Goal: Task Accomplishment & Management: Manage account settings

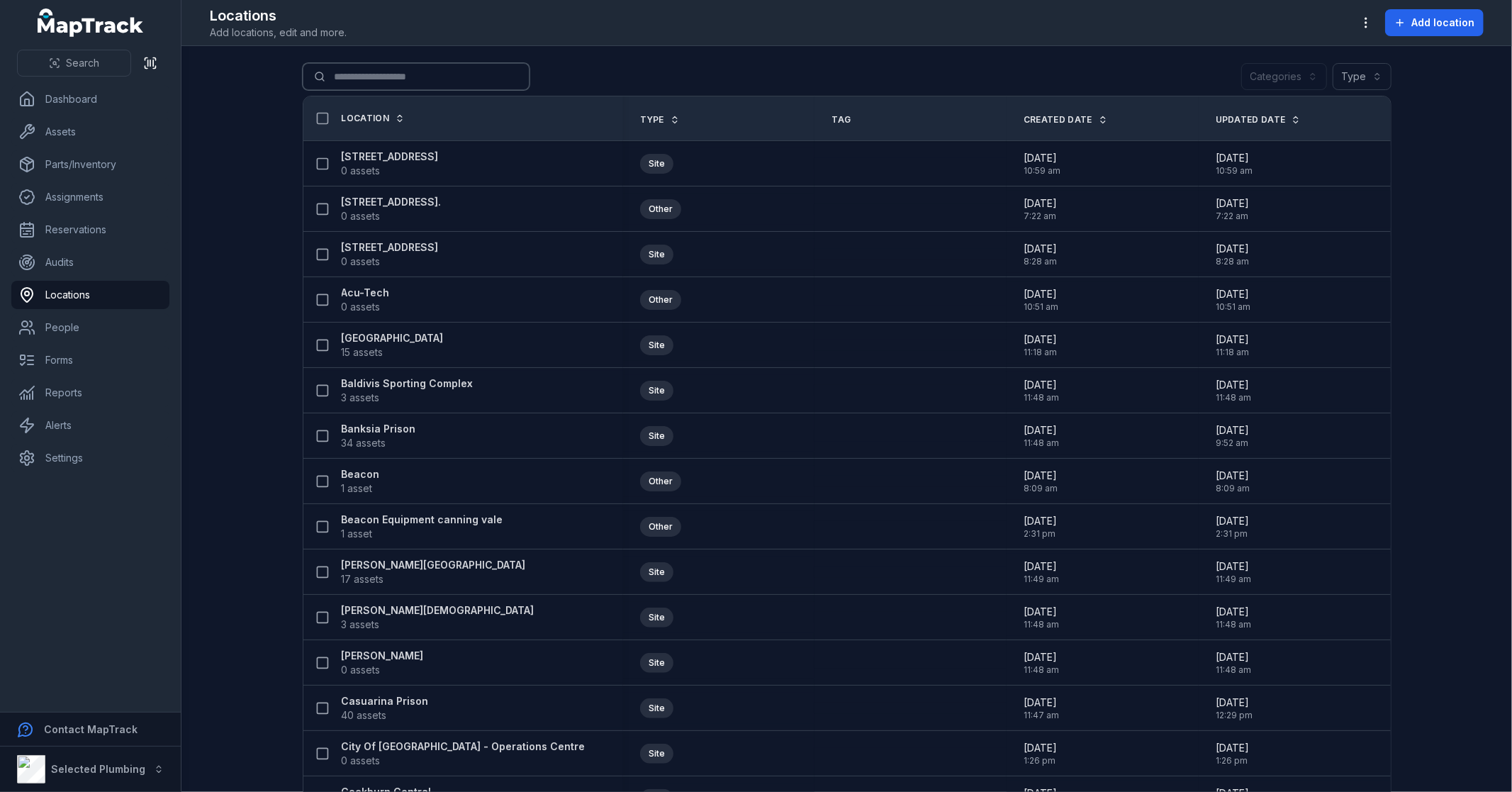
click at [426, 78] on input "Search for locations" at bounding box center [415, 76] width 227 height 27
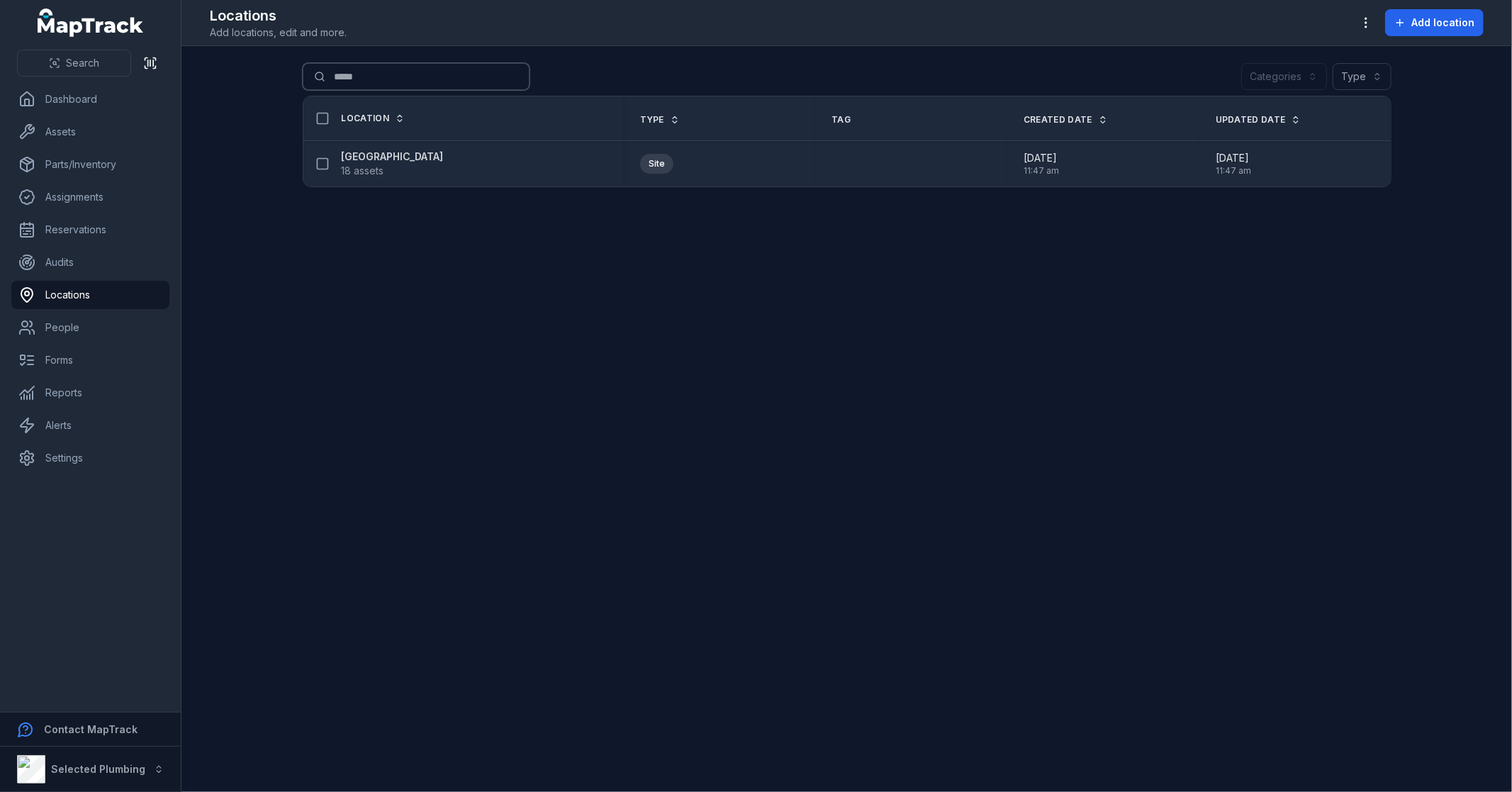
type input "*****"
click at [389, 157] on strong "[GEOGRAPHIC_DATA]" at bounding box center [392, 157] width 102 height 14
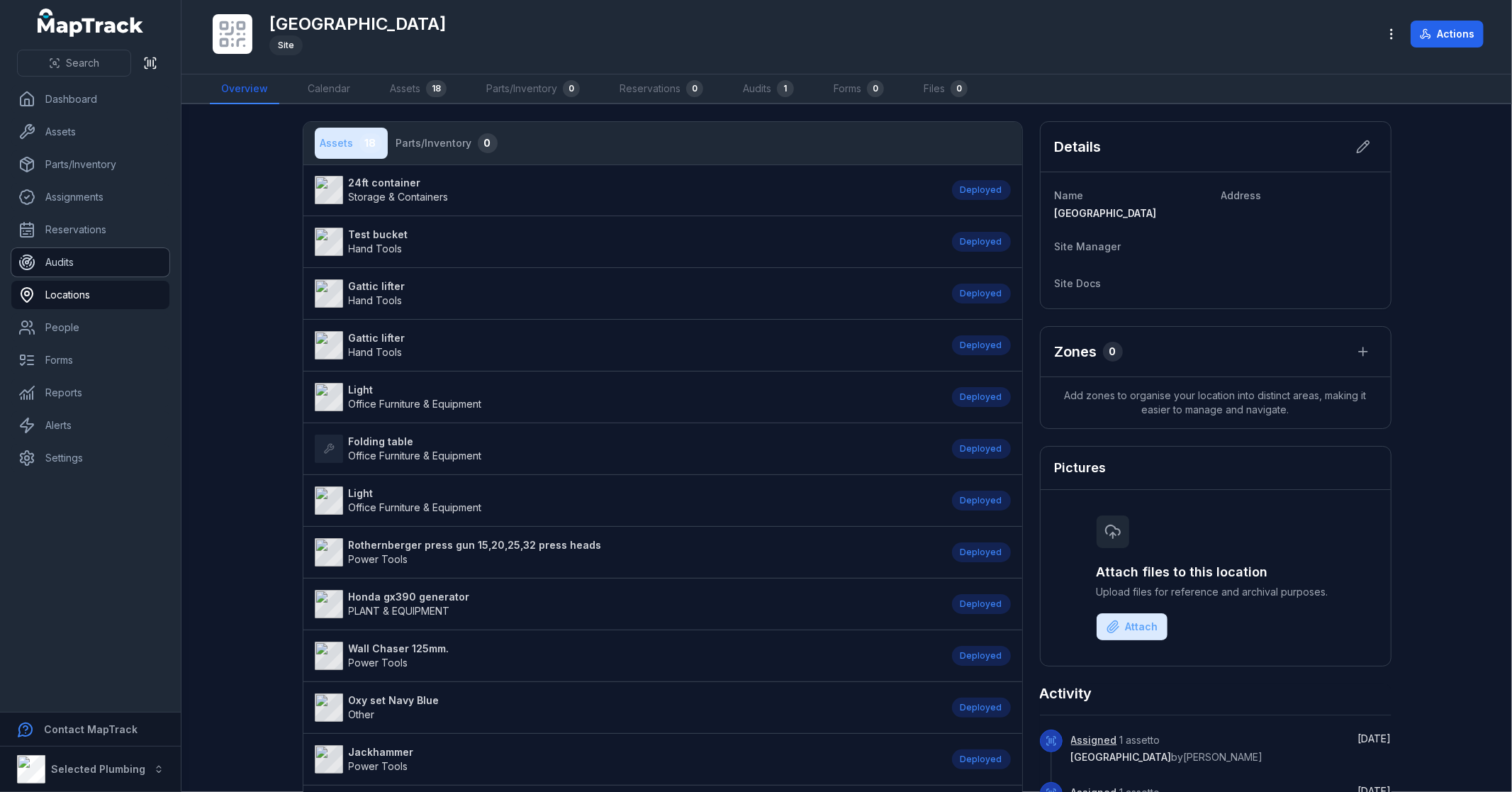
click at [61, 262] on link "Audits" at bounding box center [90, 262] width 158 height 28
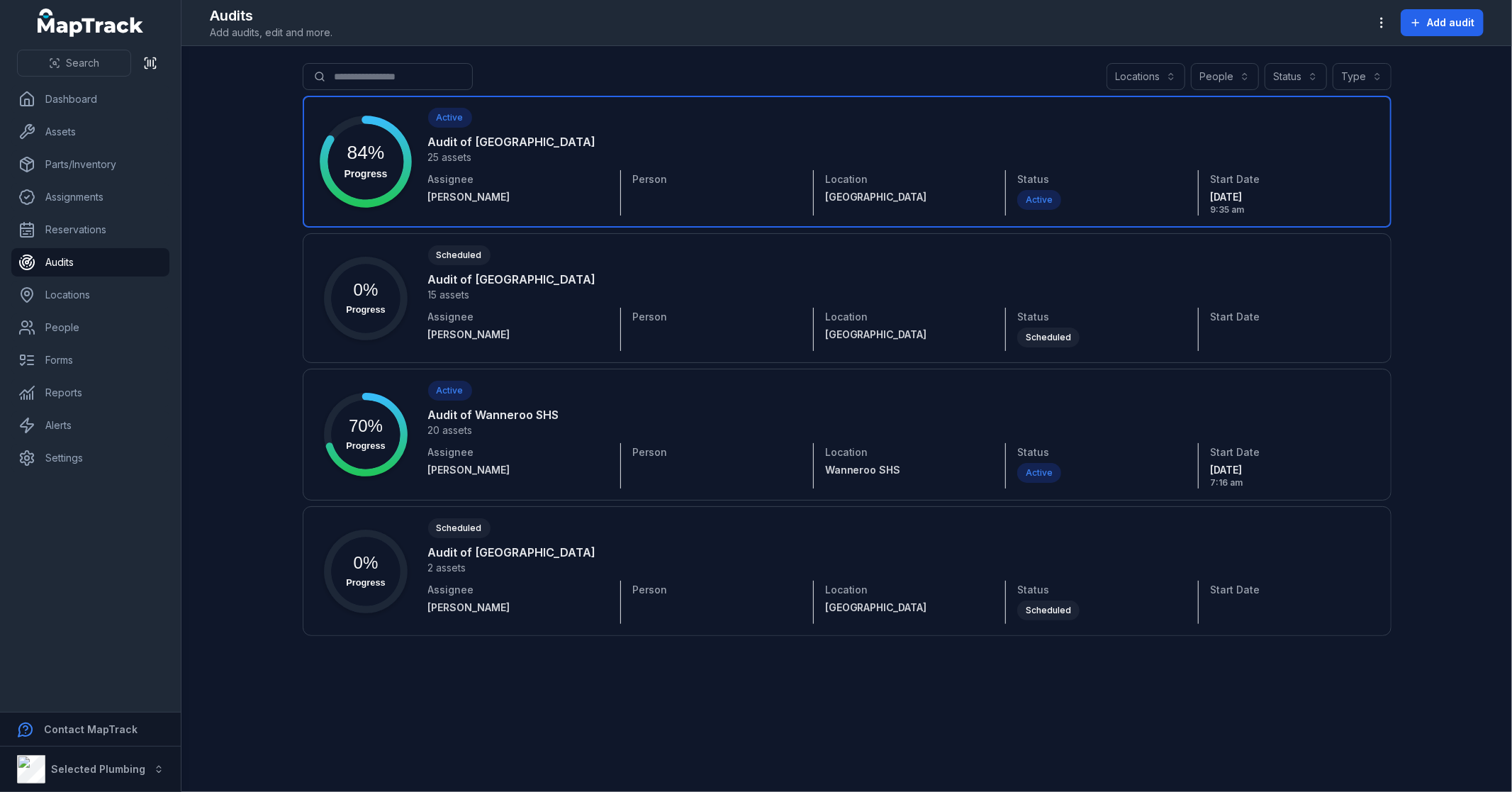
click at [526, 144] on link at bounding box center [847, 161] width 1089 height 132
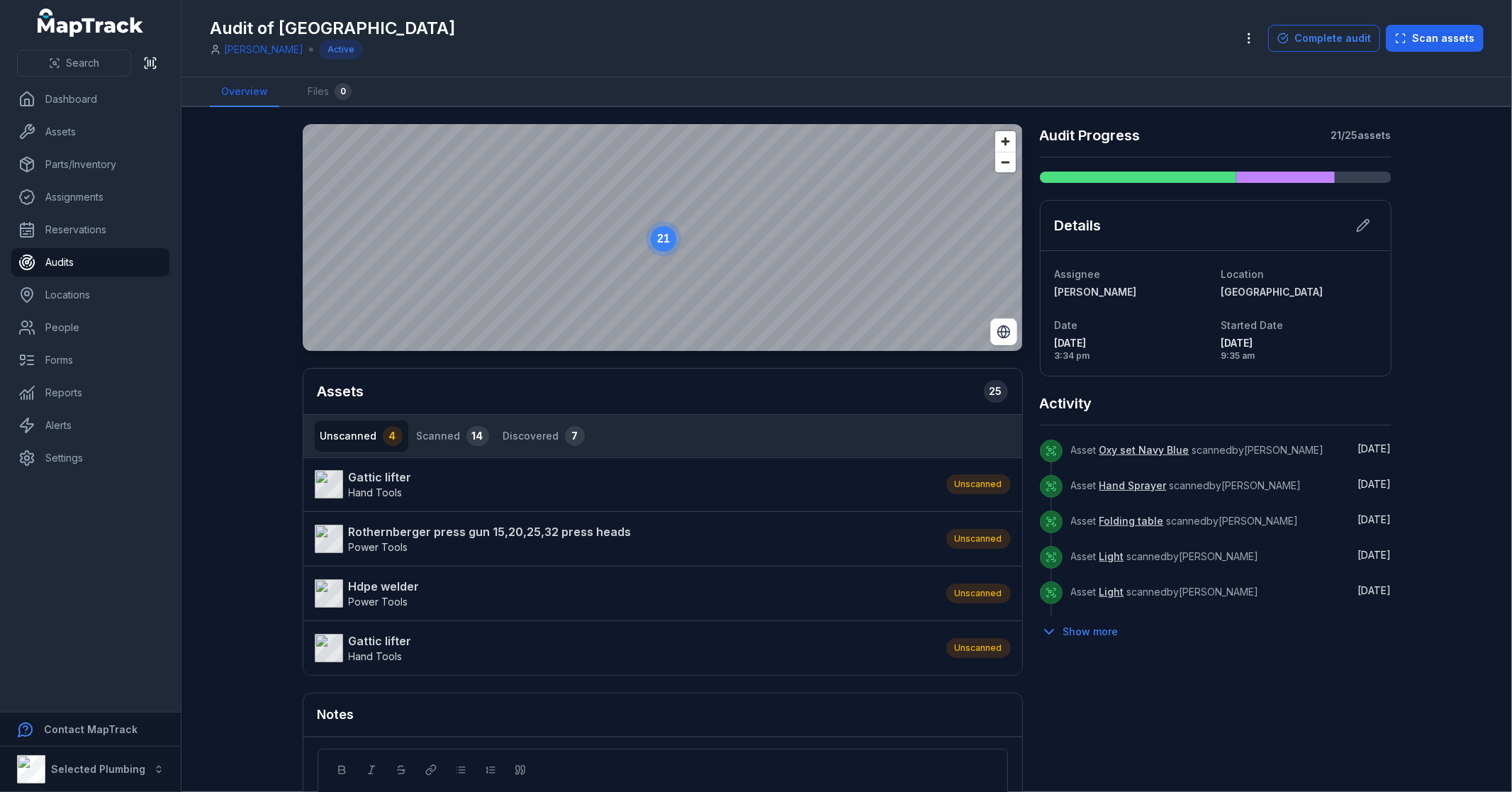
click at [250, 610] on main "21 Assets 25 Unscanned 4 Scanned 14 Discovered 7 Gattic lifter Hand Tools Unsca…" at bounding box center [847, 450] width 1330 height 685
click at [452, 437] on button "Scanned 14" at bounding box center [453, 436] width 84 height 31
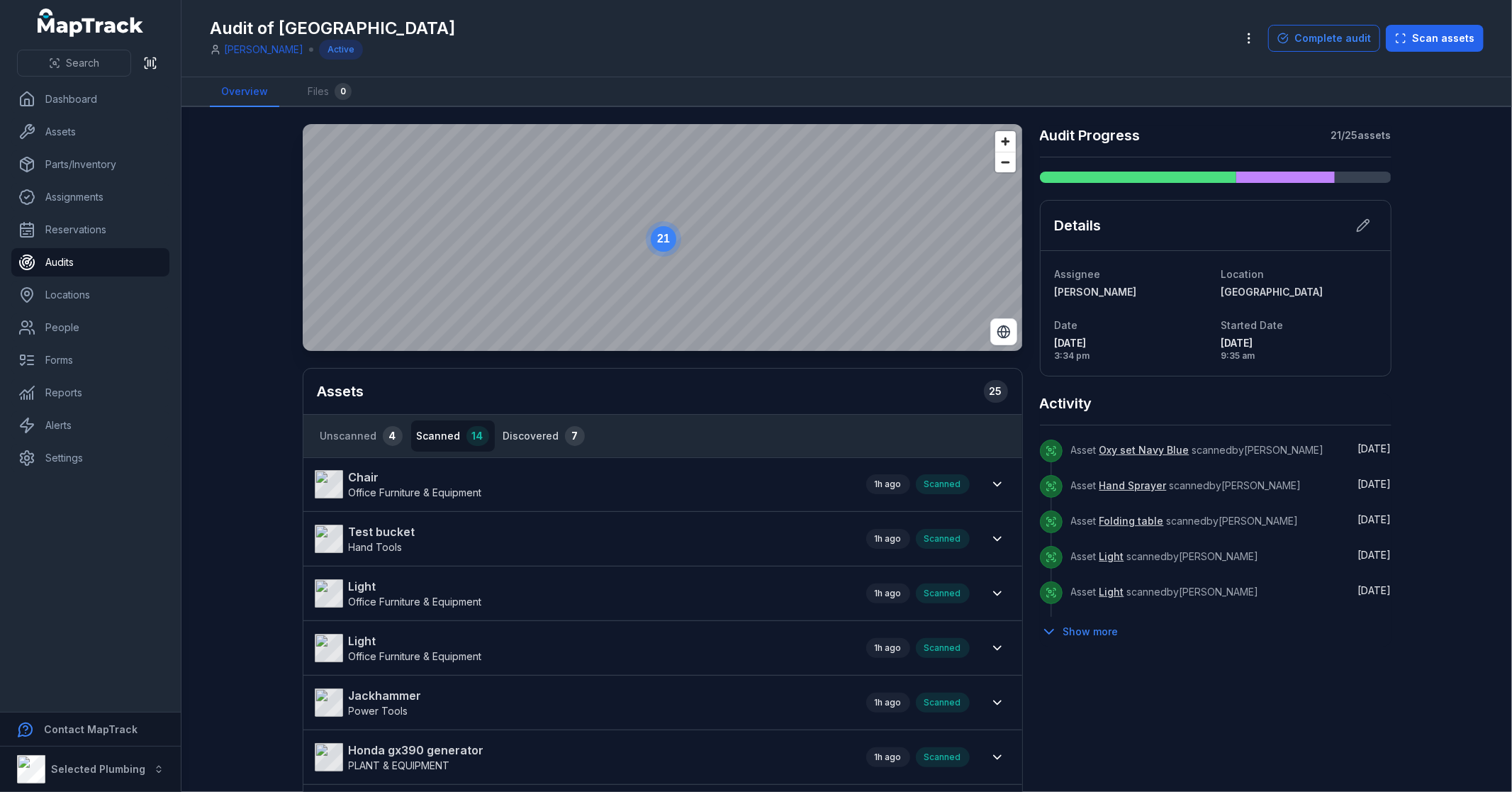
click at [514, 427] on button "Discovered 7" at bounding box center [544, 436] width 93 height 31
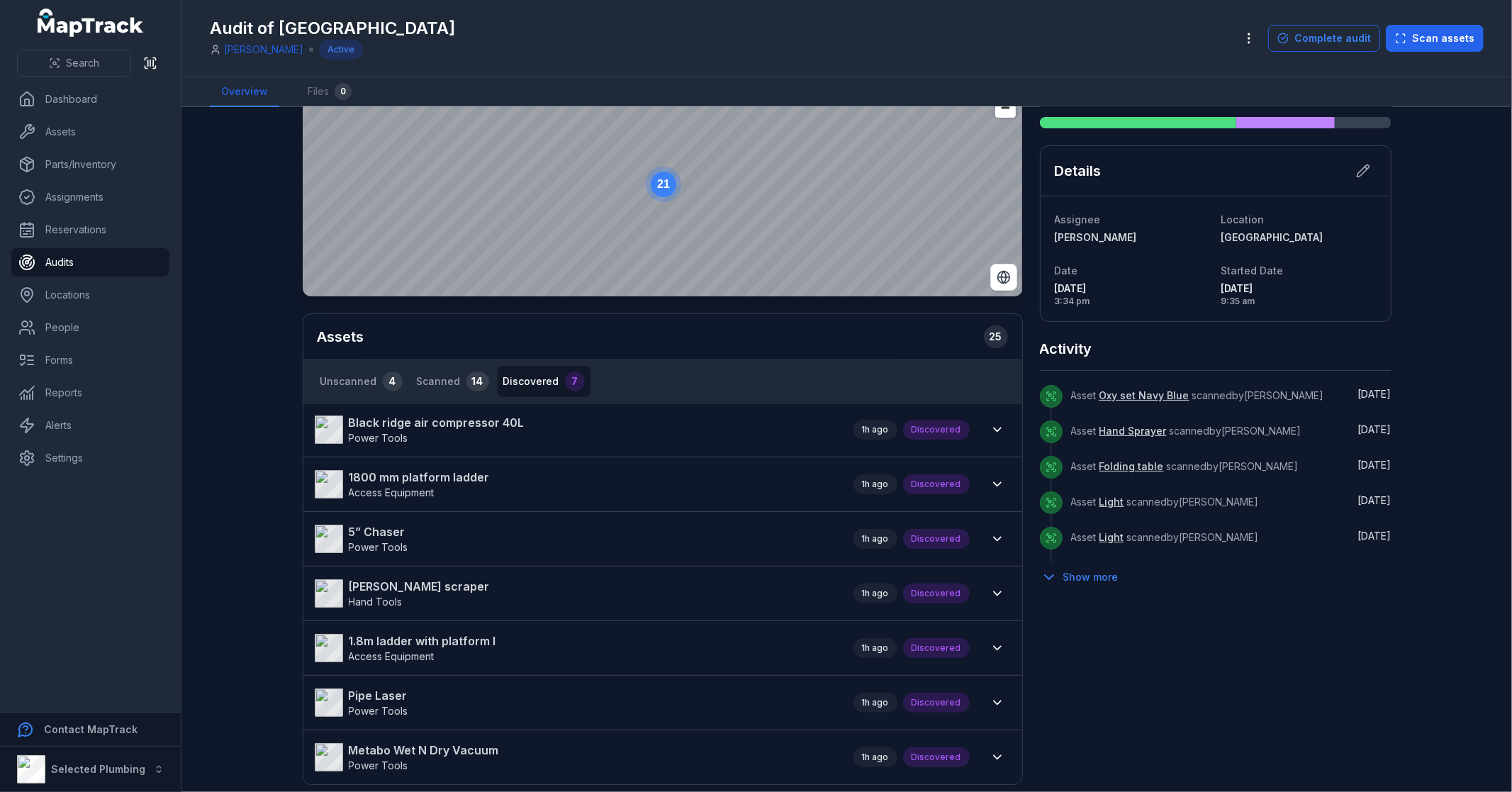
scroll to position [157, 0]
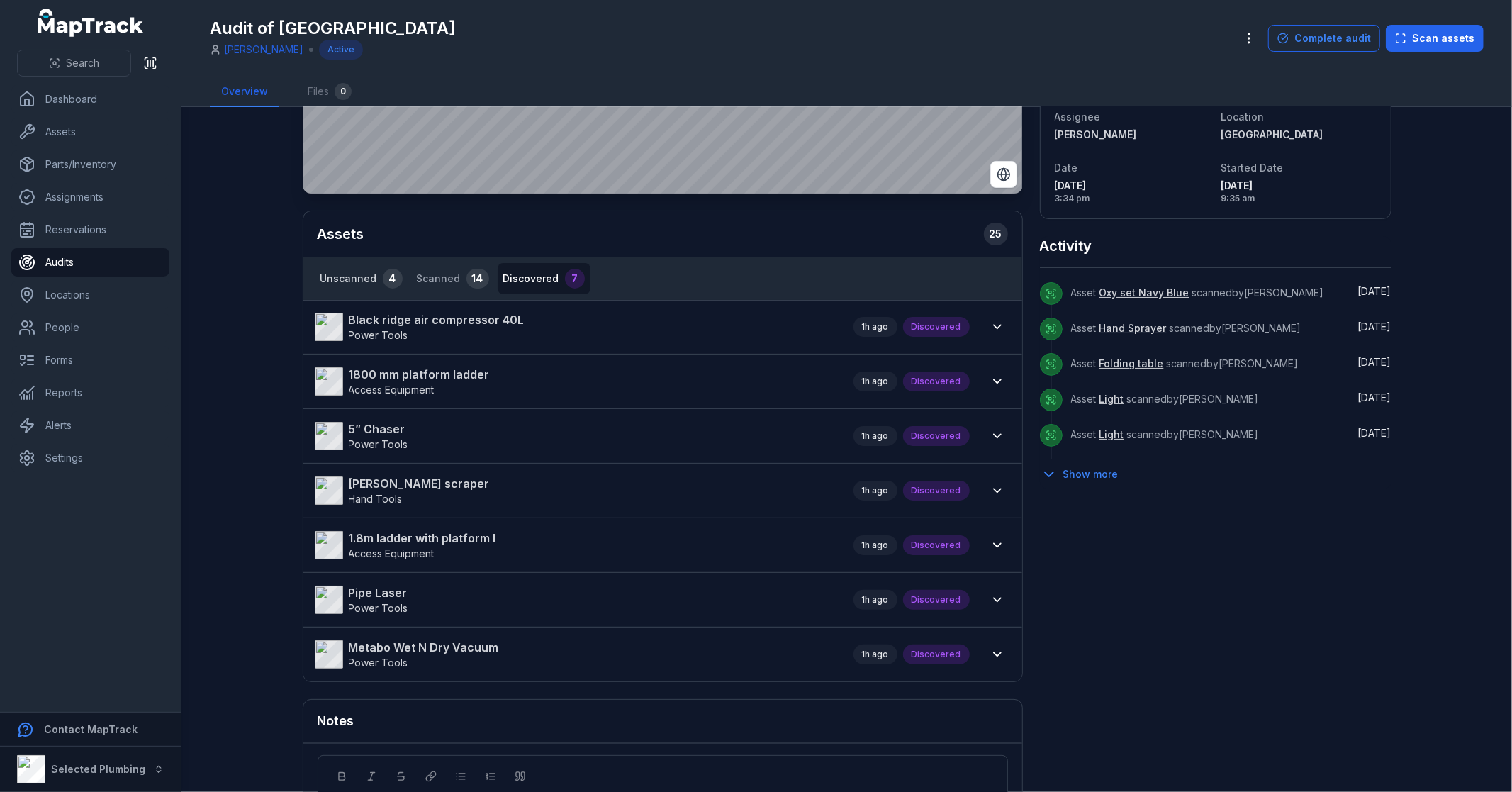
click at [369, 280] on button "Unscanned 4" at bounding box center [361, 278] width 93 height 31
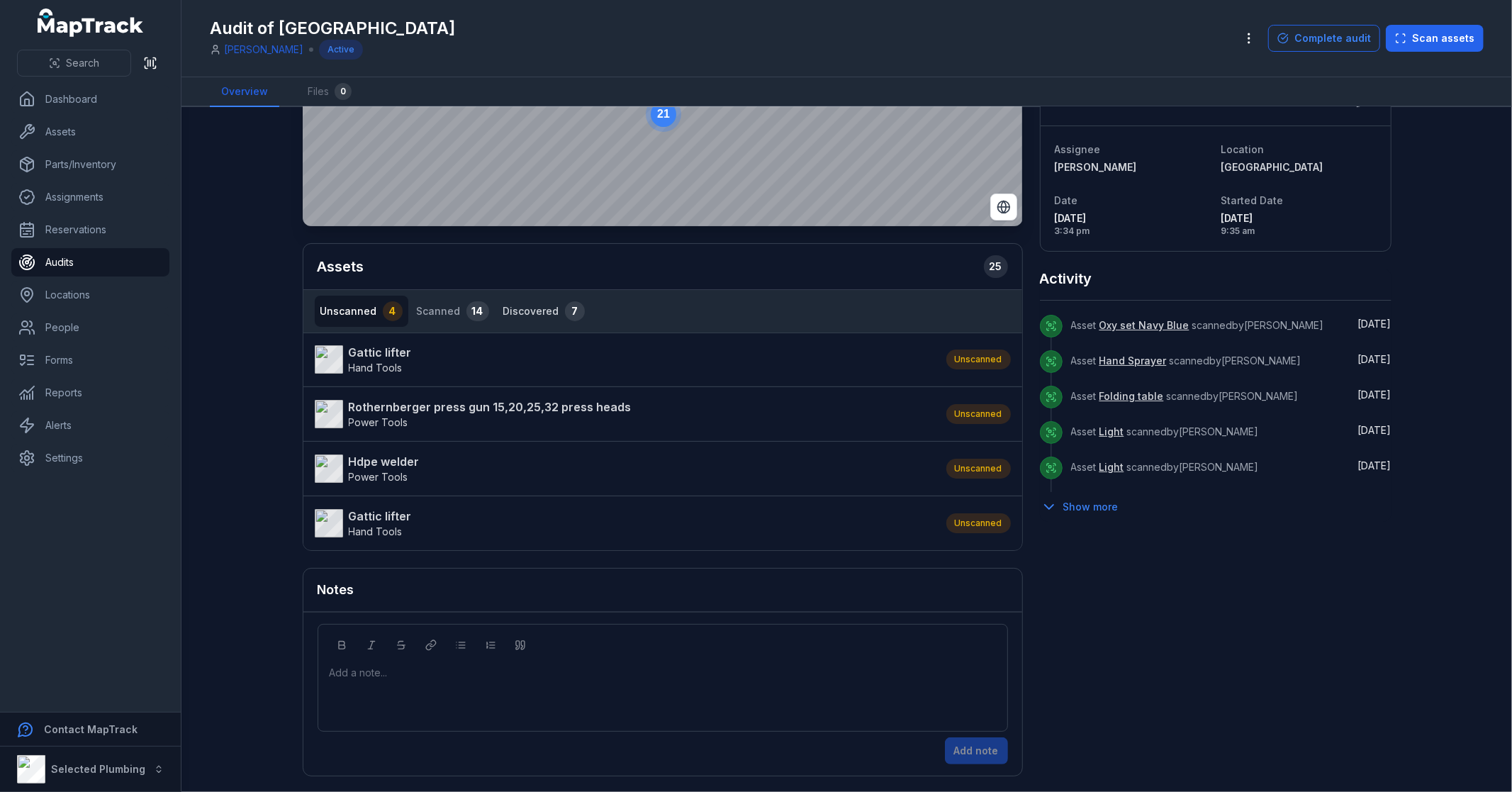
click at [531, 303] on button "Discovered 7" at bounding box center [544, 311] width 93 height 31
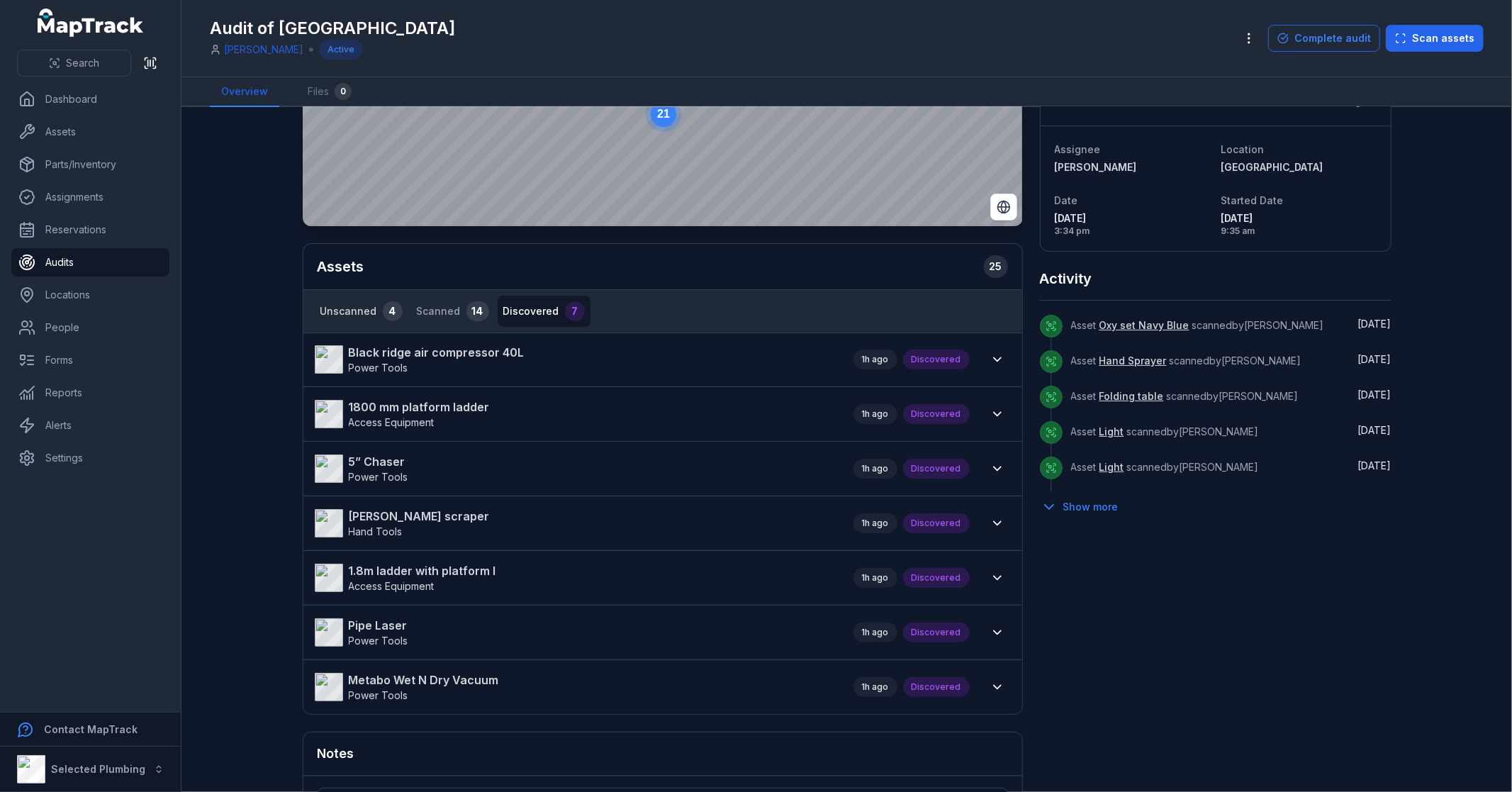
click at [352, 313] on button "Unscanned 4" at bounding box center [361, 311] width 93 height 31
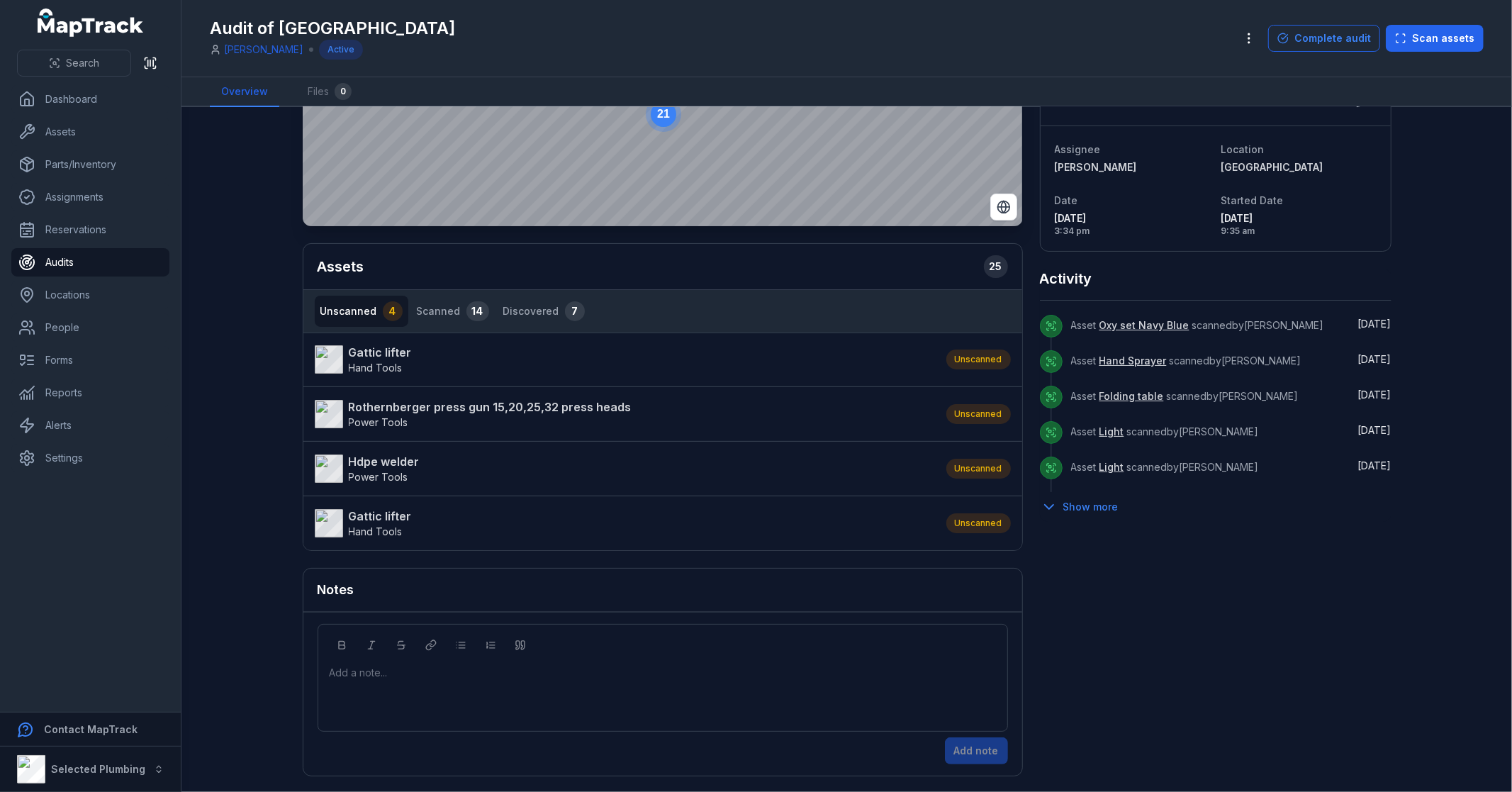
click at [1242, 629] on div "21 Assets 25 Unscanned 4 Scanned 14 Discovered 7 Gattic lifter Hand Tools Unsca…" at bounding box center [847, 387] width 1089 height 777
click at [80, 264] on link "Audits" at bounding box center [90, 262] width 158 height 28
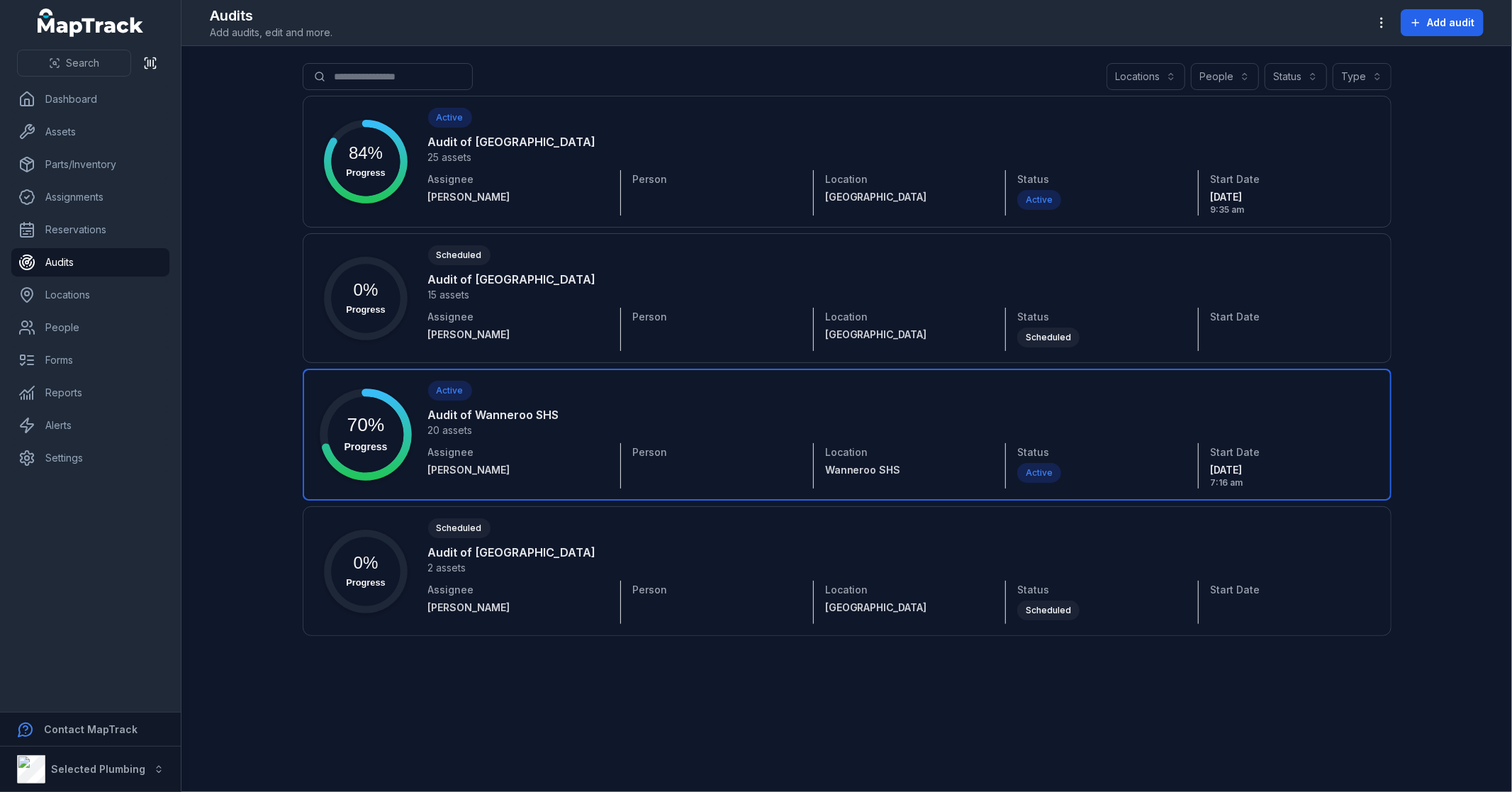
click at [528, 423] on link at bounding box center [847, 434] width 1089 height 132
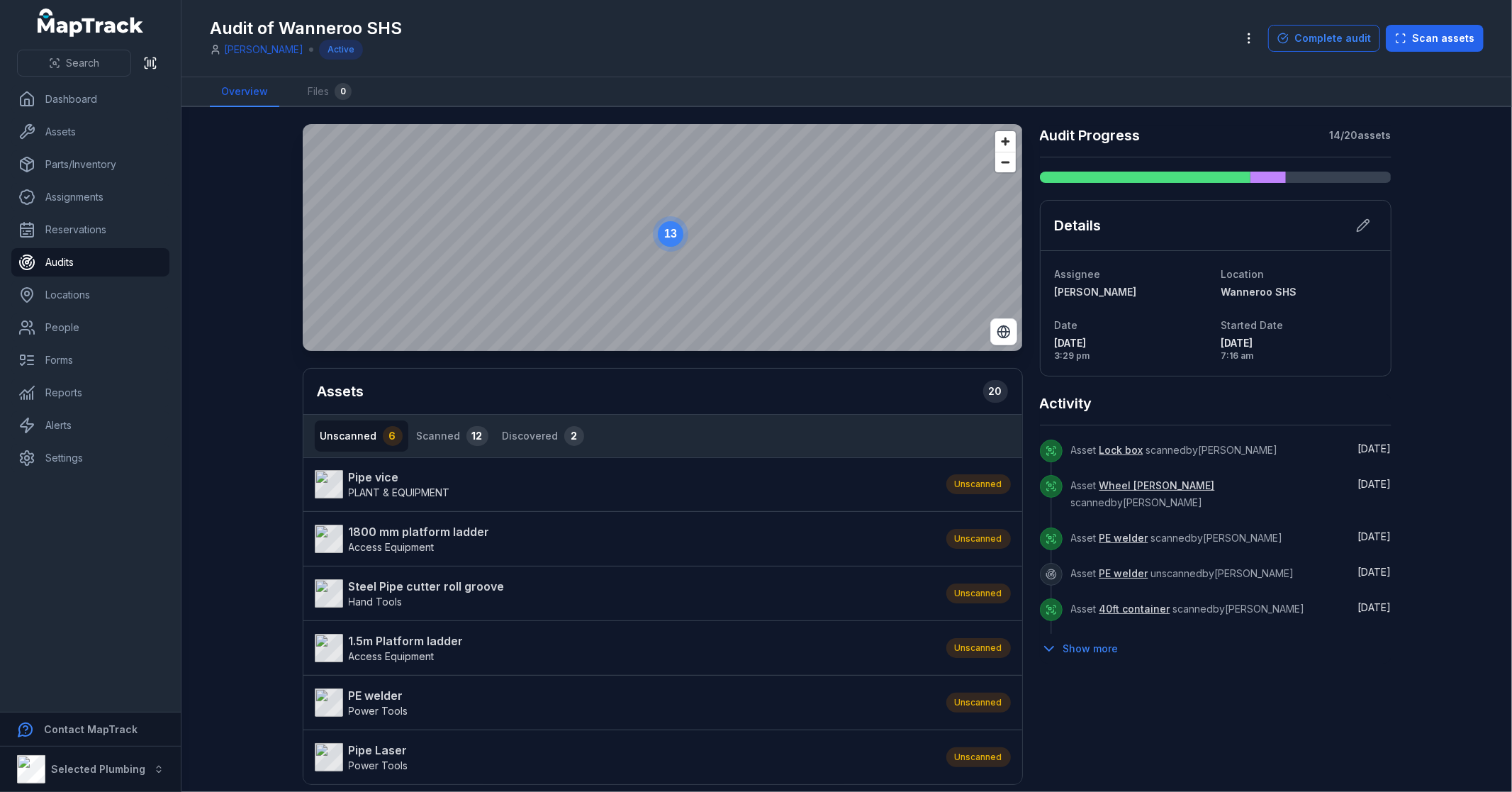
click at [246, 448] on main "13 Assets 20 Unscanned 6 Scanned 12 Discovered 2 Pipe vice PLANT & EQUIPMENT Un…" at bounding box center [847, 450] width 1330 height 685
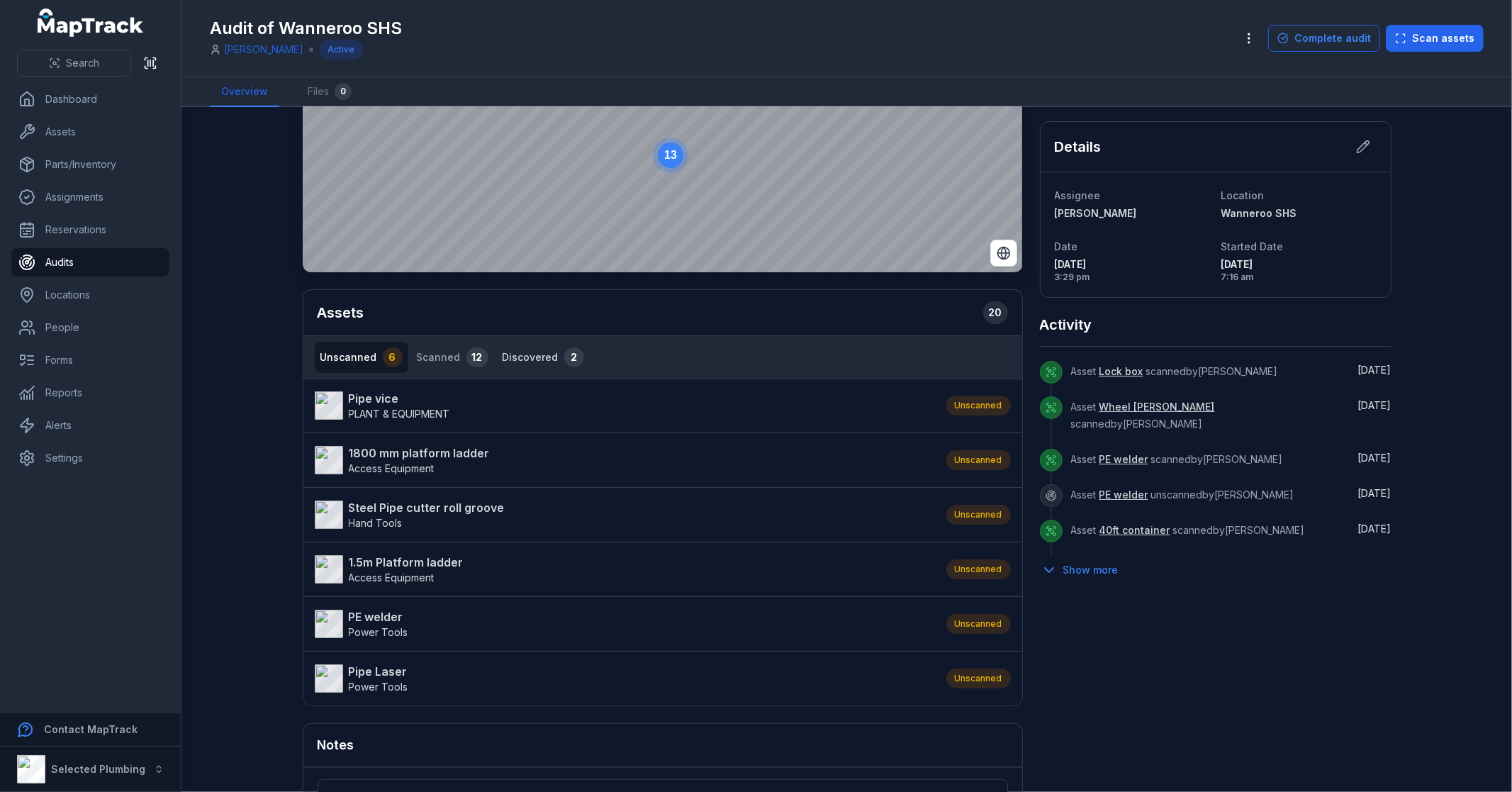
click at [512, 359] on button "Discovered 2" at bounding box center [543, 357] width 93 height 31
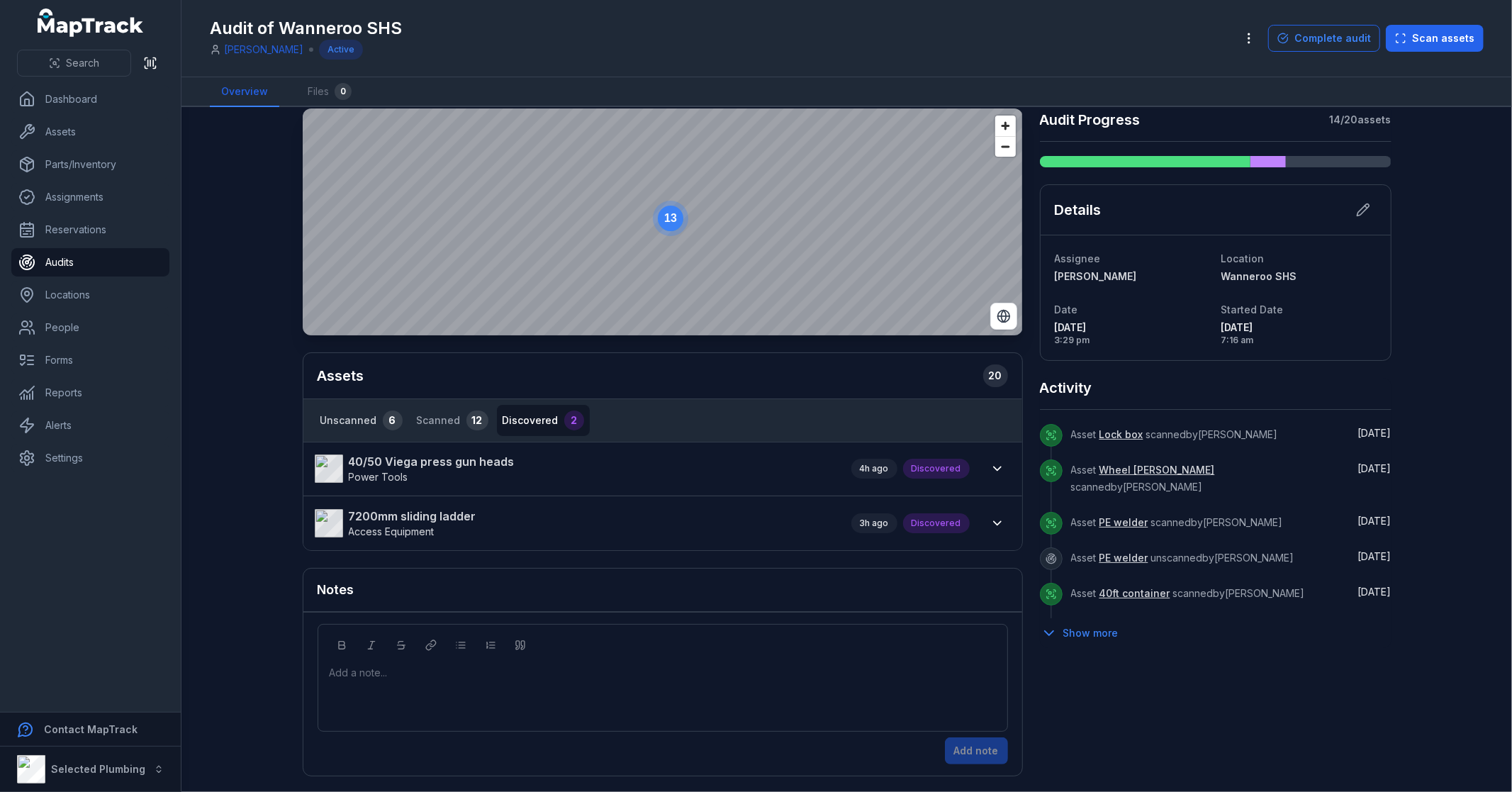
click at [344, 417] on button "Unscanned 6" at bounding box center [361, 420] width 93 height 31
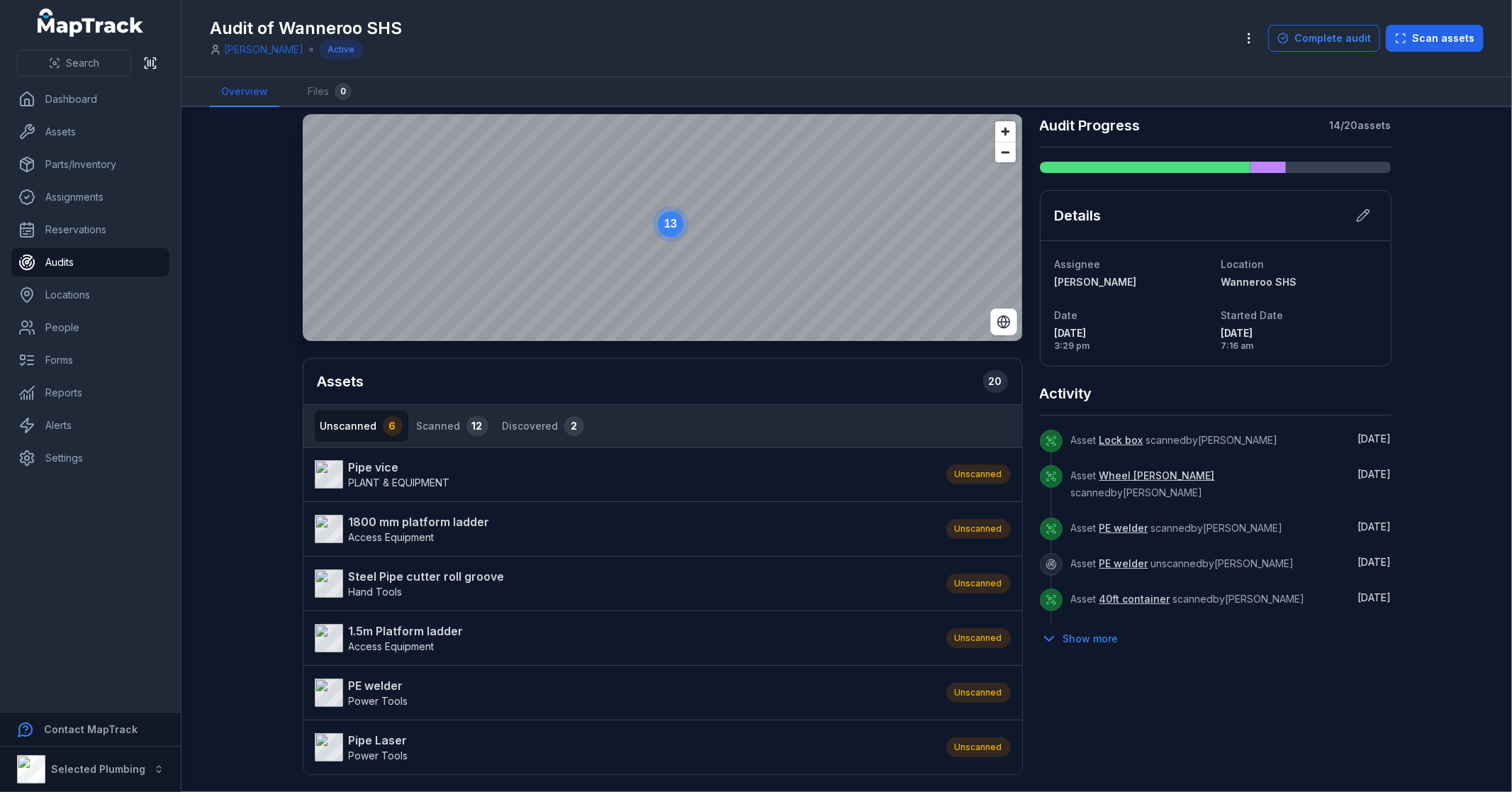
scroll to position [0, 0]
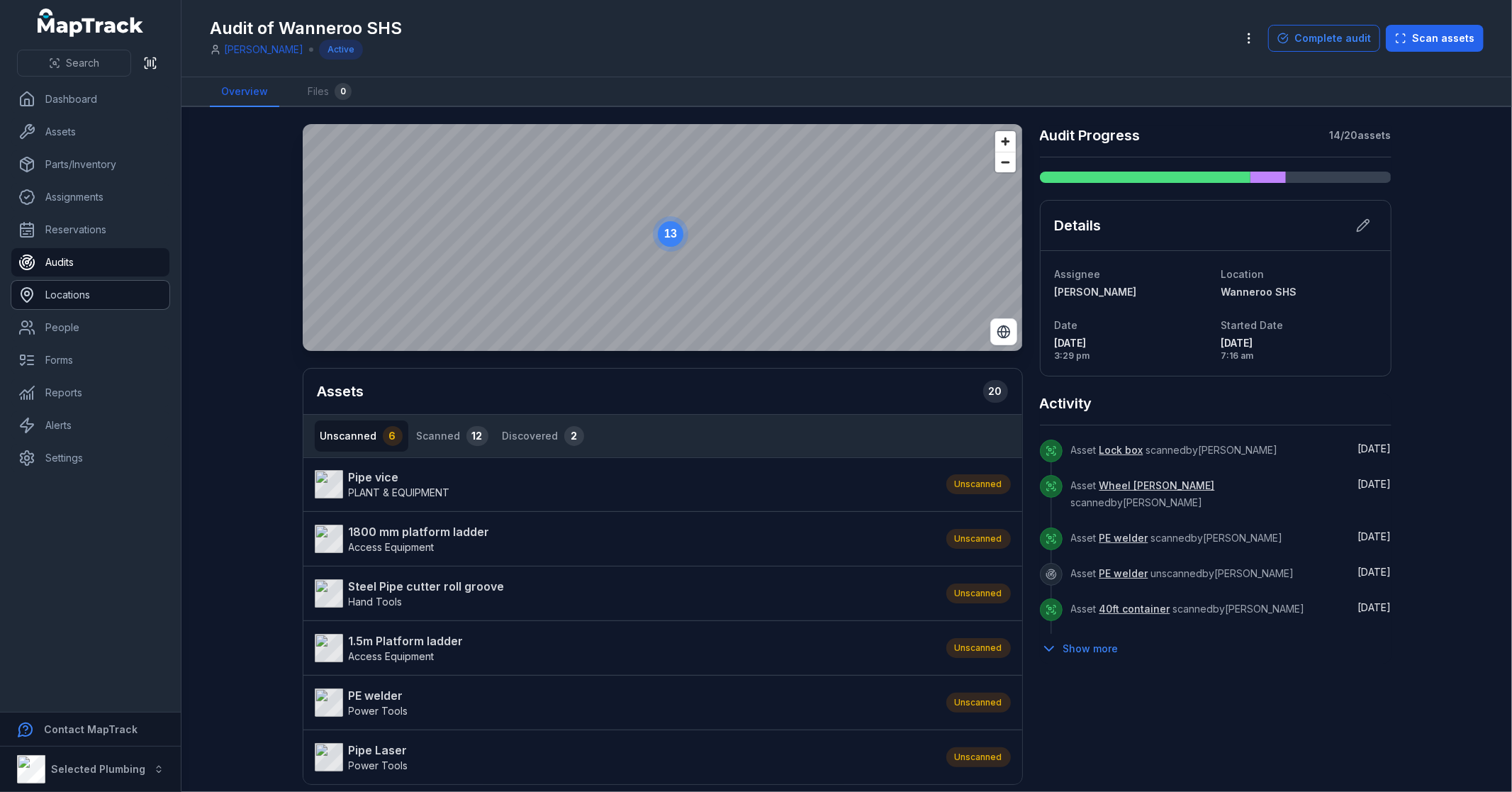
click at [96, 301] on link "Locations" at bounding box center [90, 295] width 158 height 28
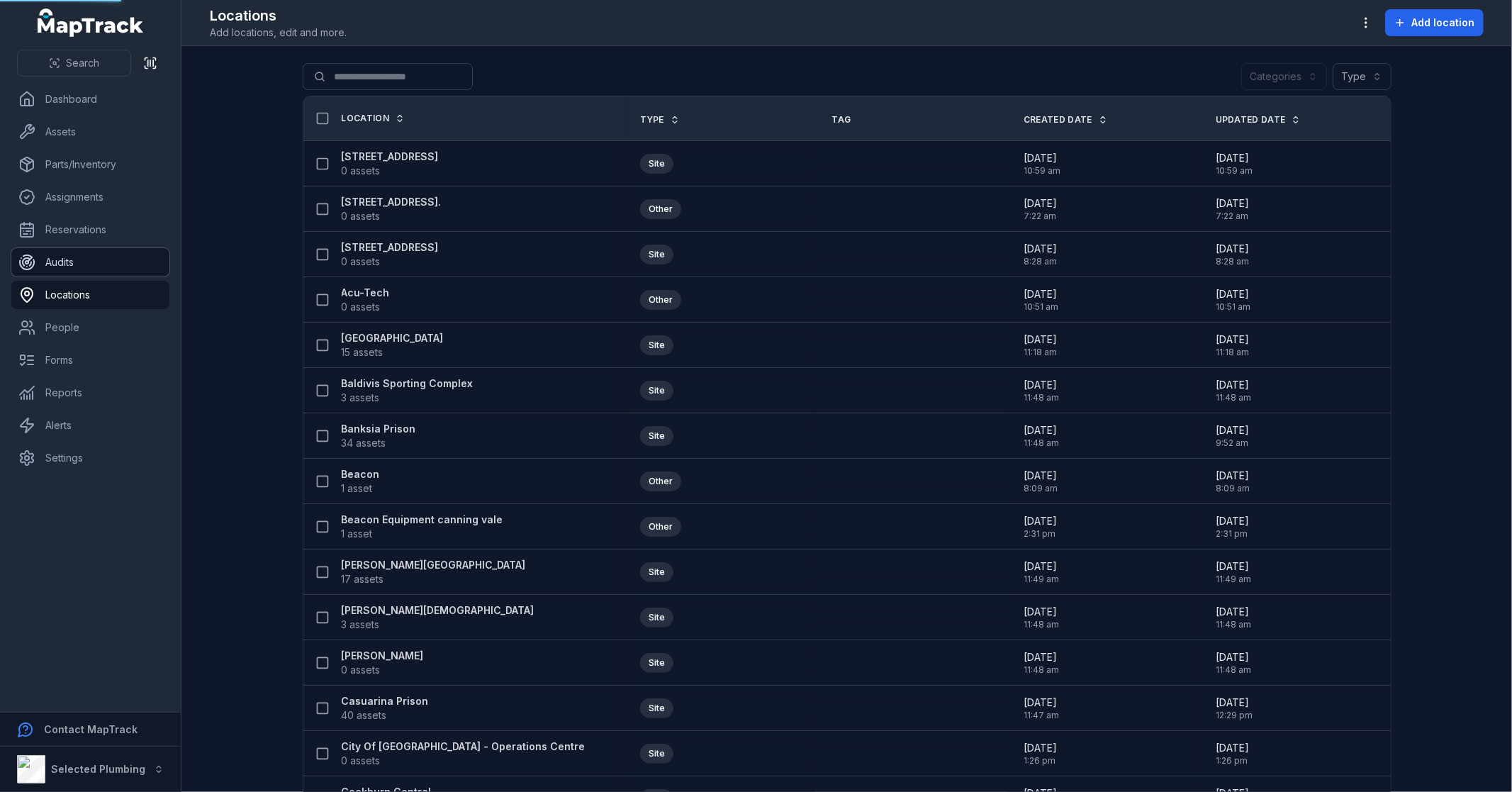
click at [93, 253] on link "Audits" at bounding box center [90, 262] width 158 height 28
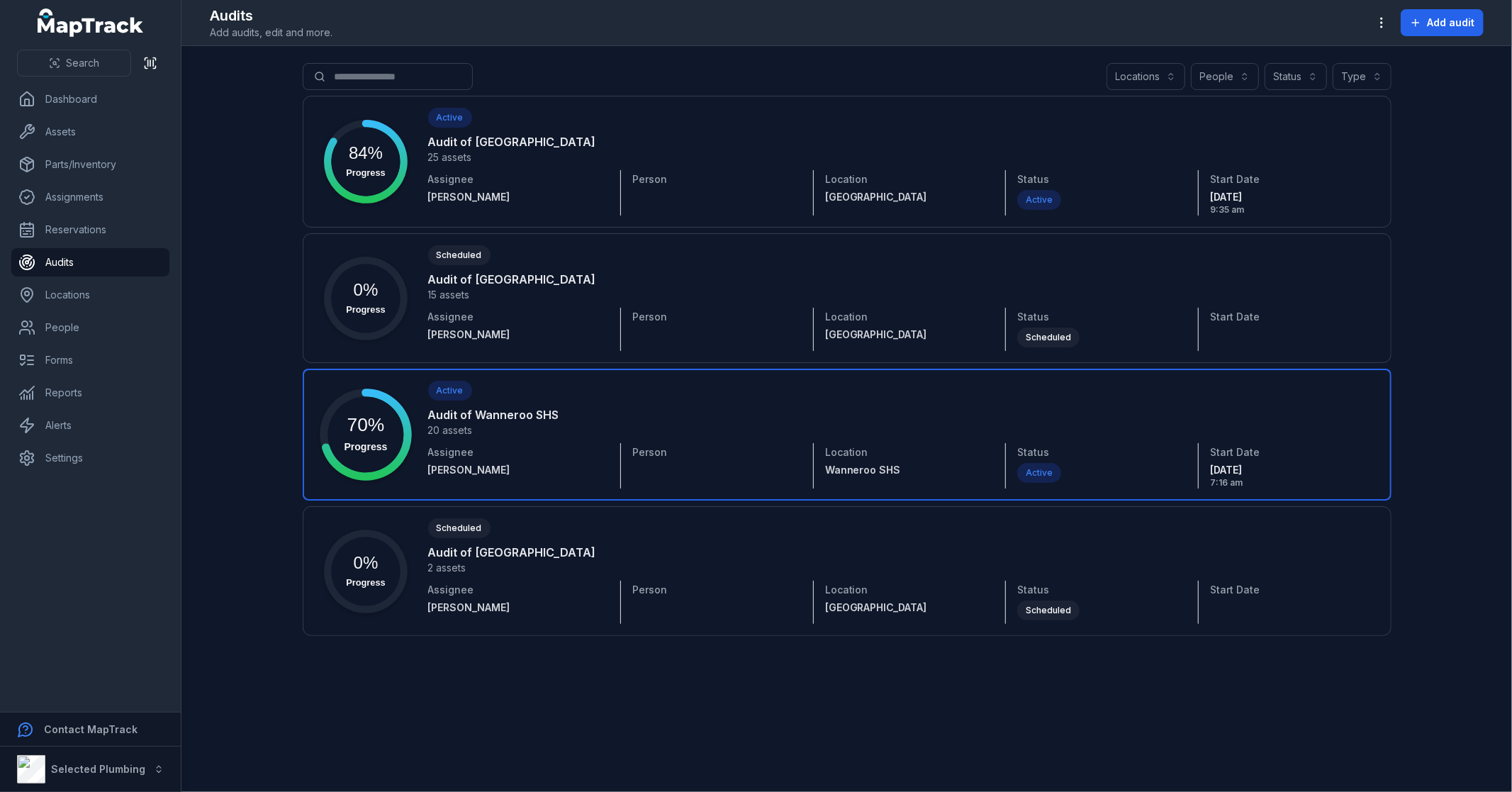
click at [534, 429] on link at bounding box center [847, 434] width 1089 height 132
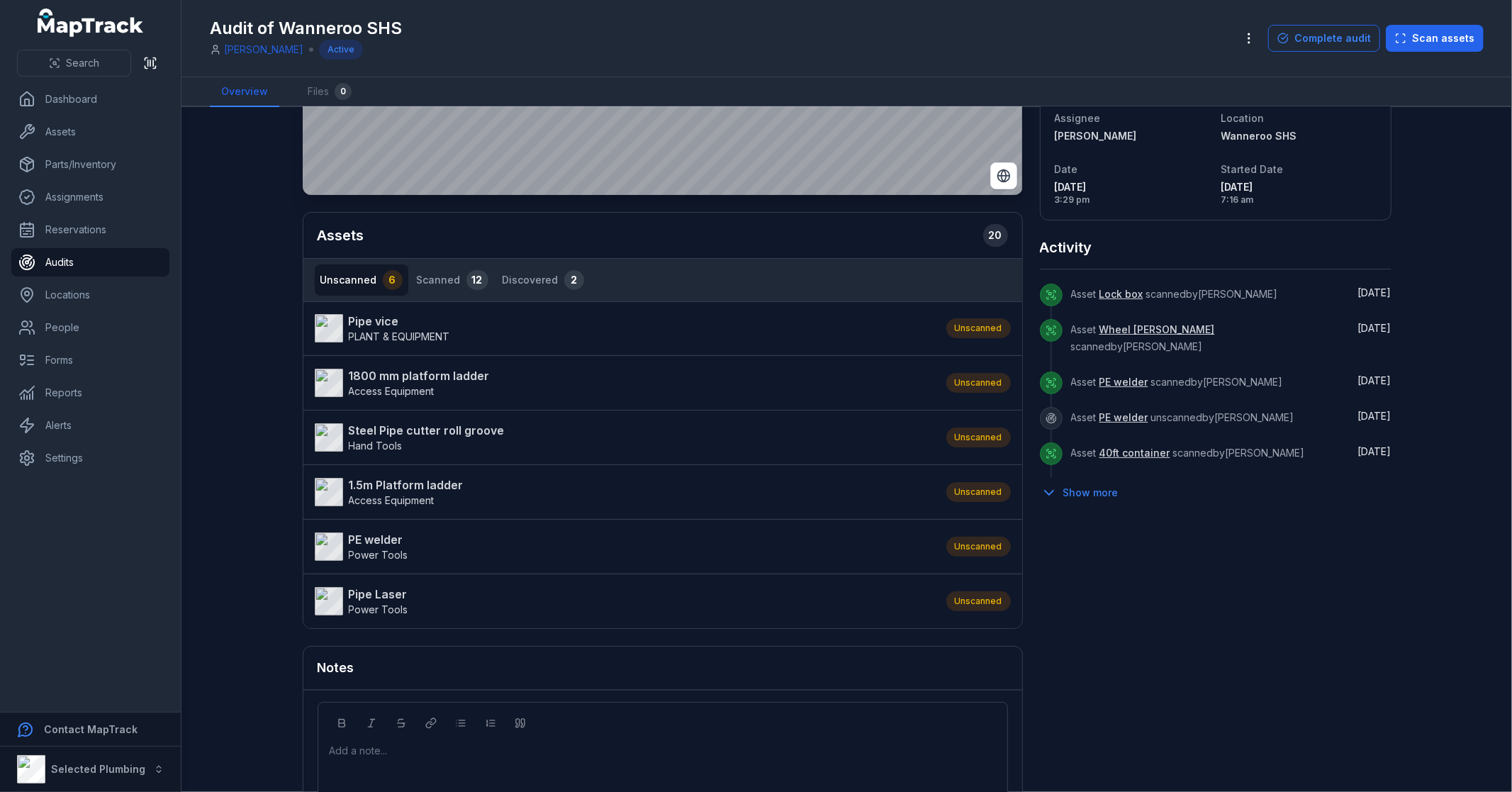
scroll to position [157, 0]
click at [384, 318] on strong "Pipe vice" at bounding box center [400, 320] width 101 height 17
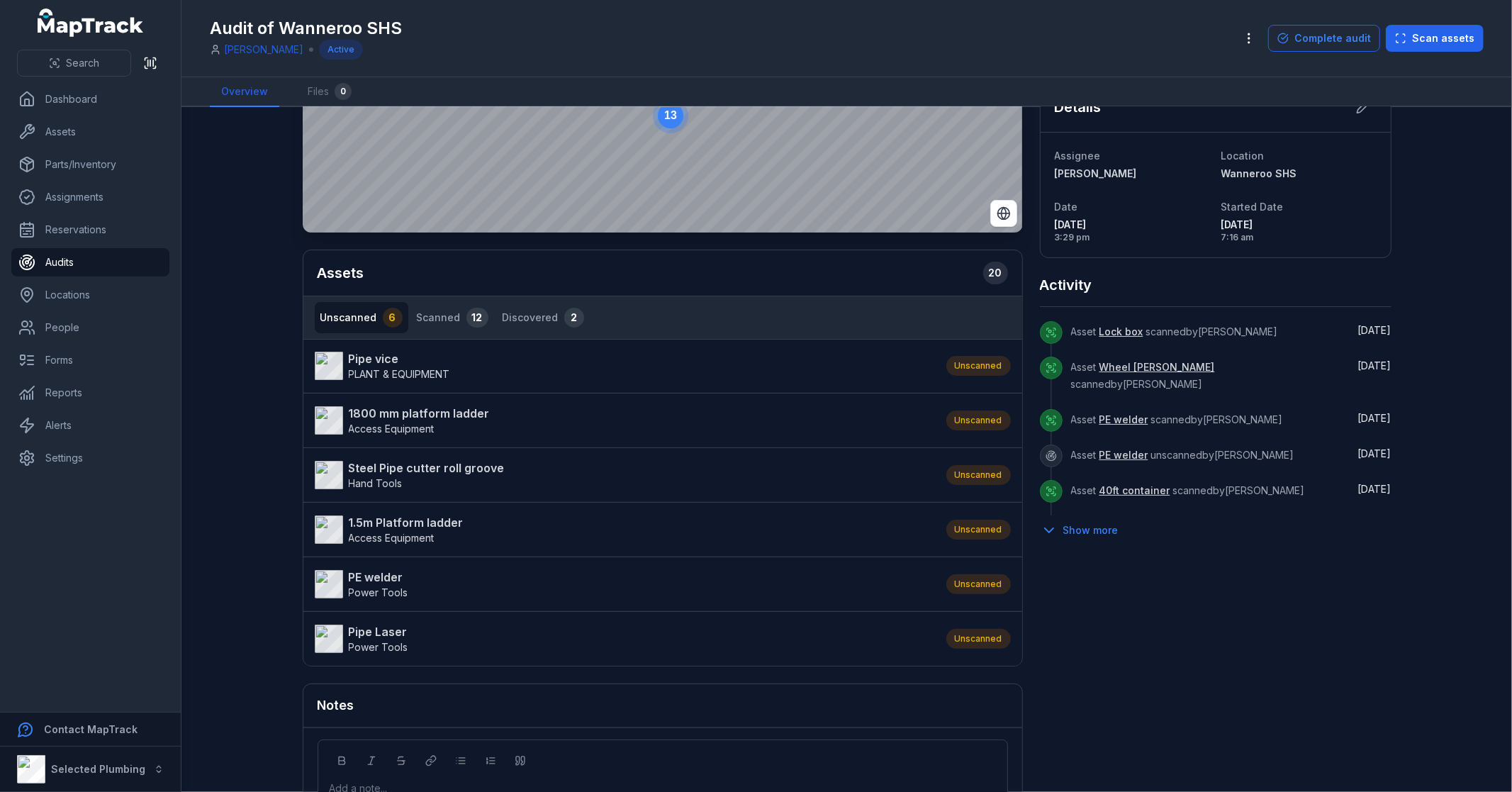
scroll to position [235, 0]
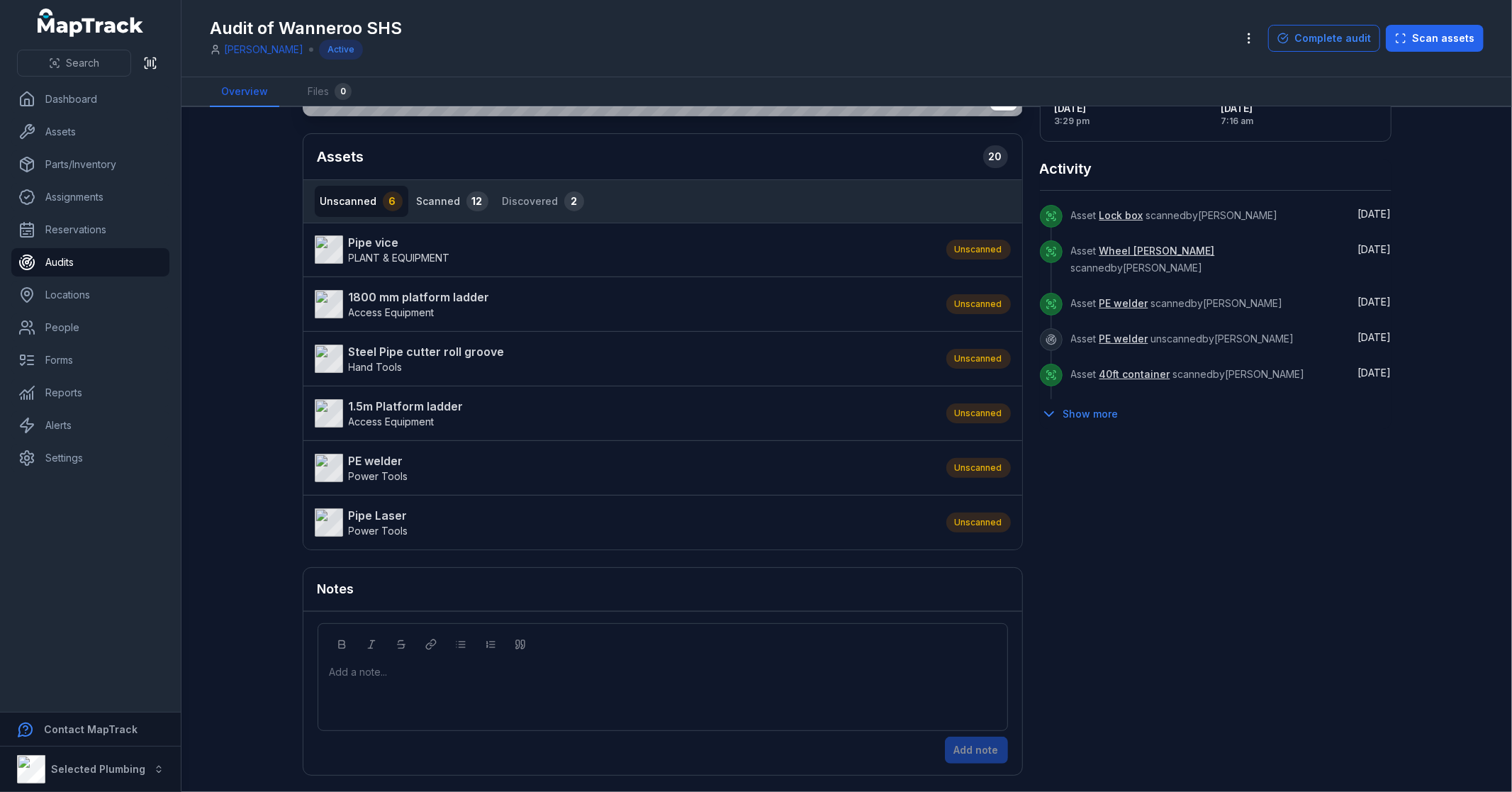
click at [426, 201] on button "Scanned 12" at bounding box center [452, 201] width 83 height 31
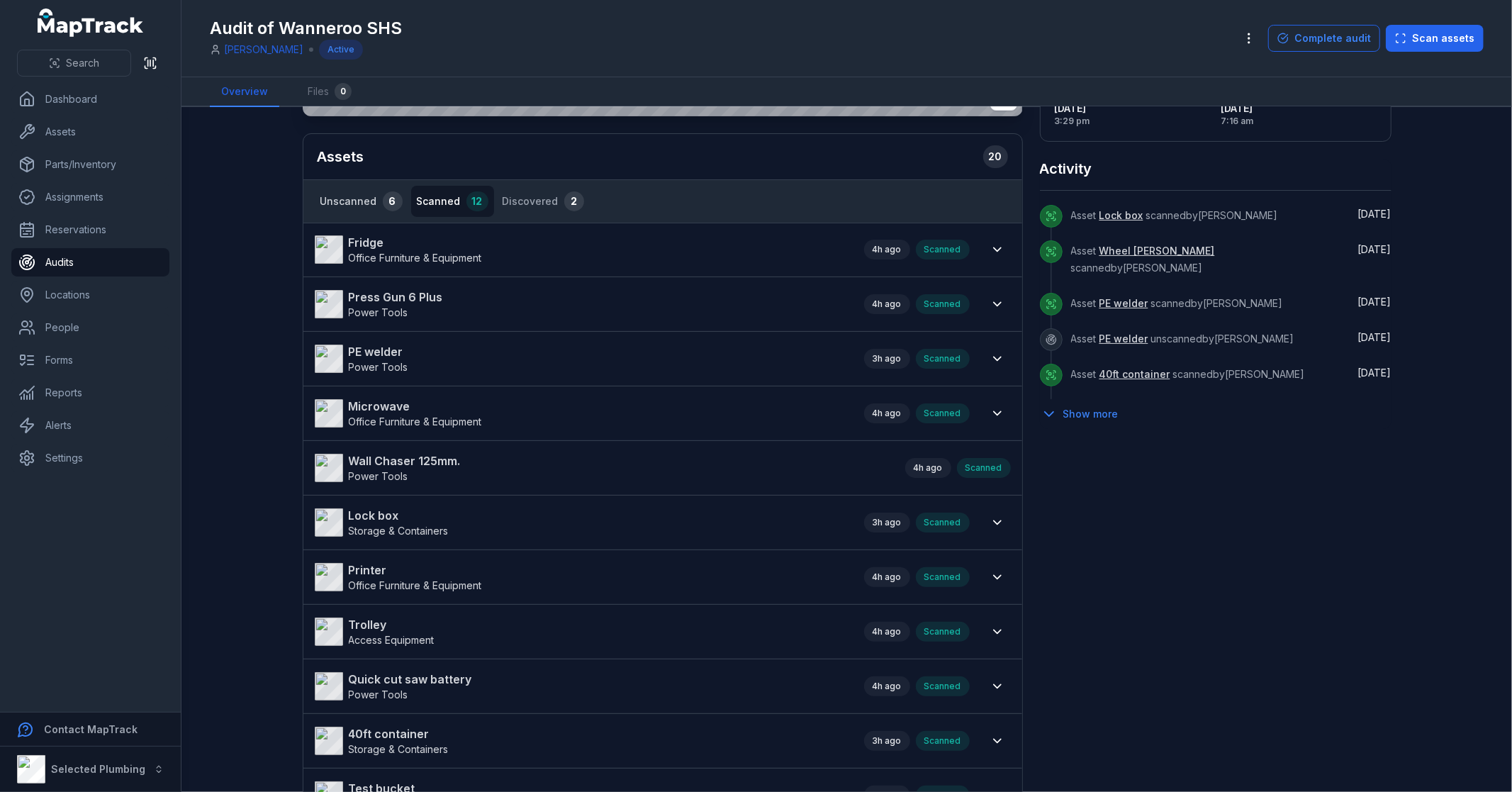
click at [344, 201] on button "Unscanned 6" at bounding box center [361, 201] width 93 height 31
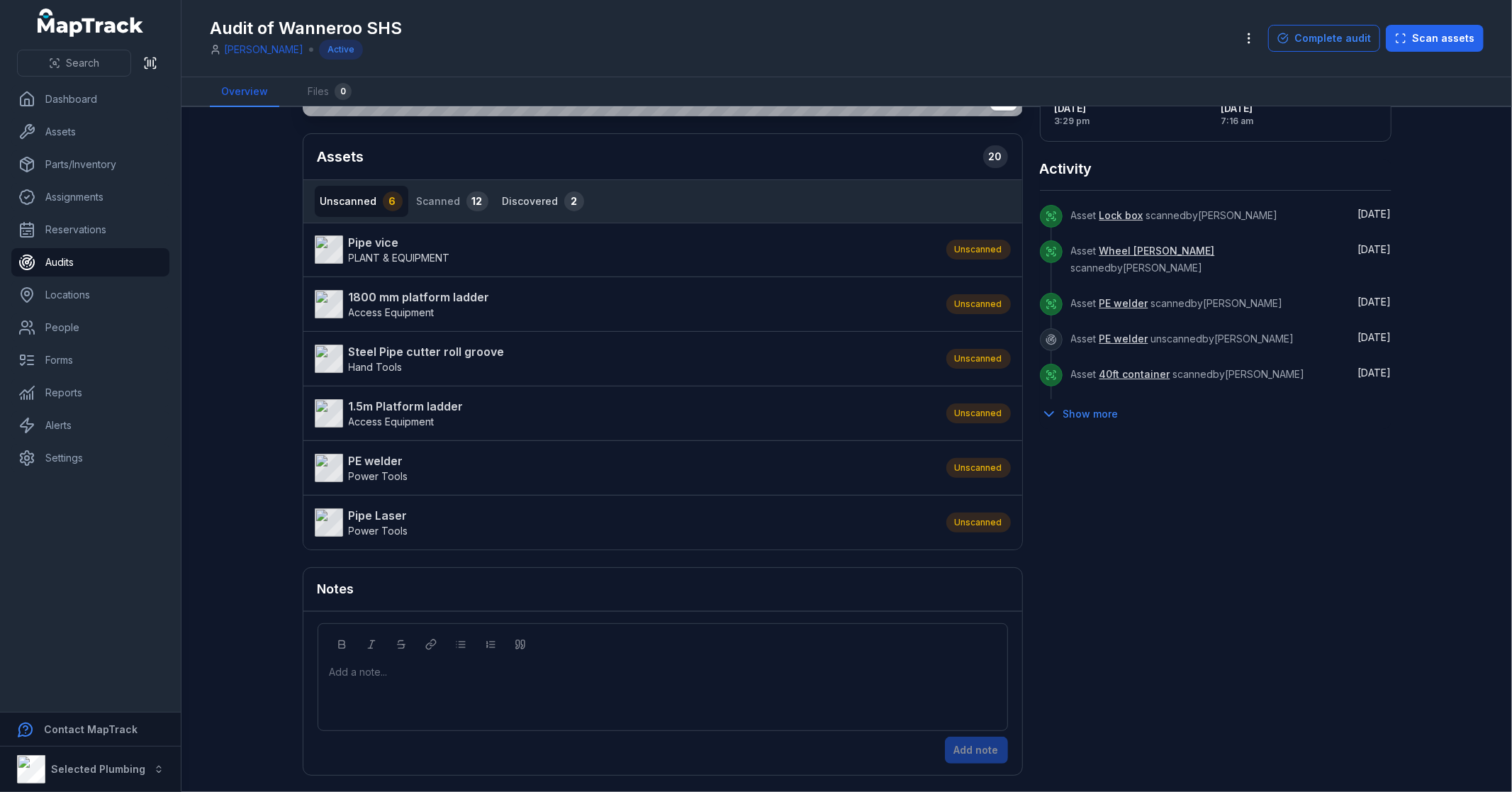
click at [516, 188] on button "Discovered 2" at bounding box center [543, 201] width 93 height 31
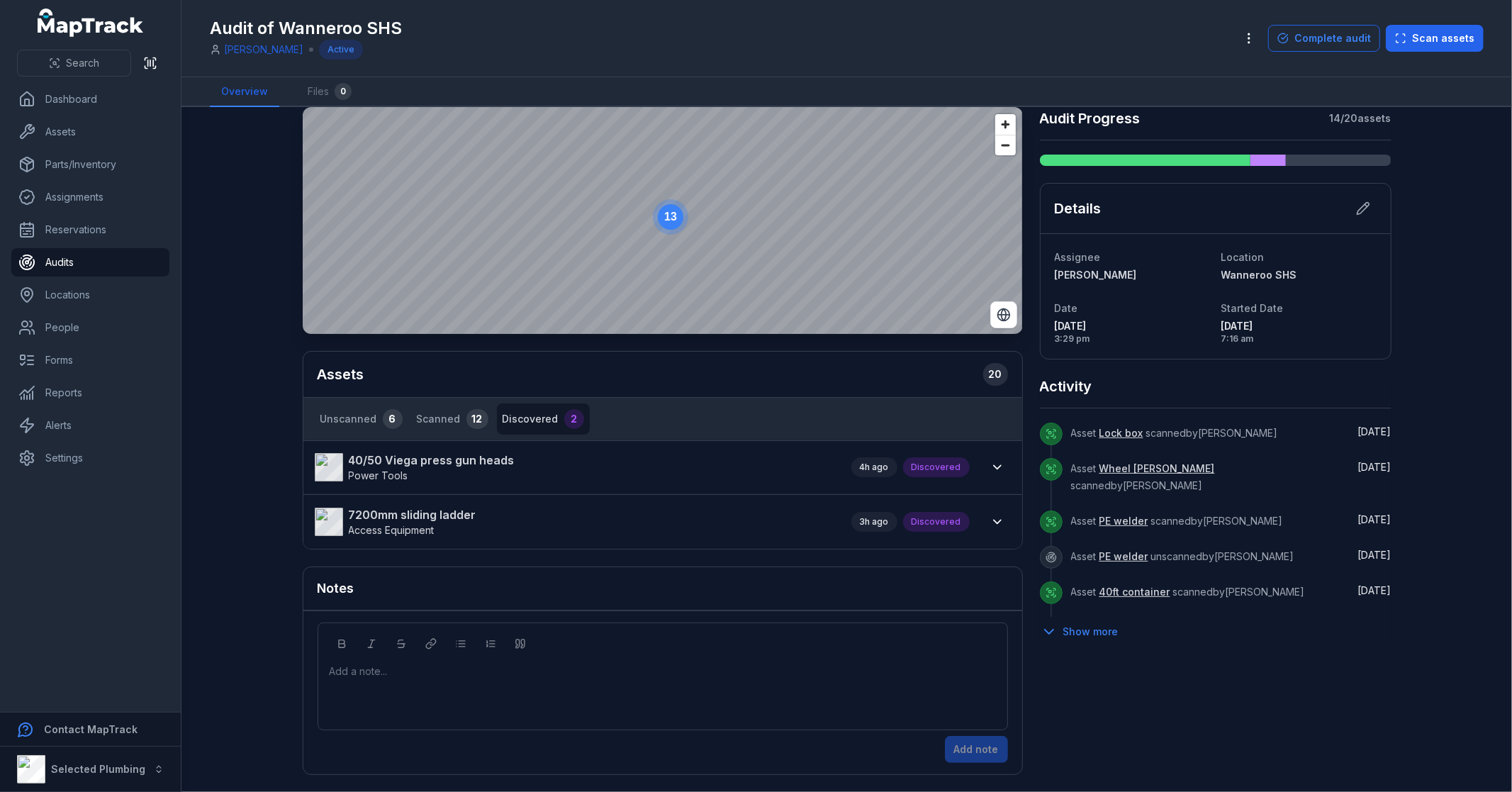
scroll to position [16, 0]
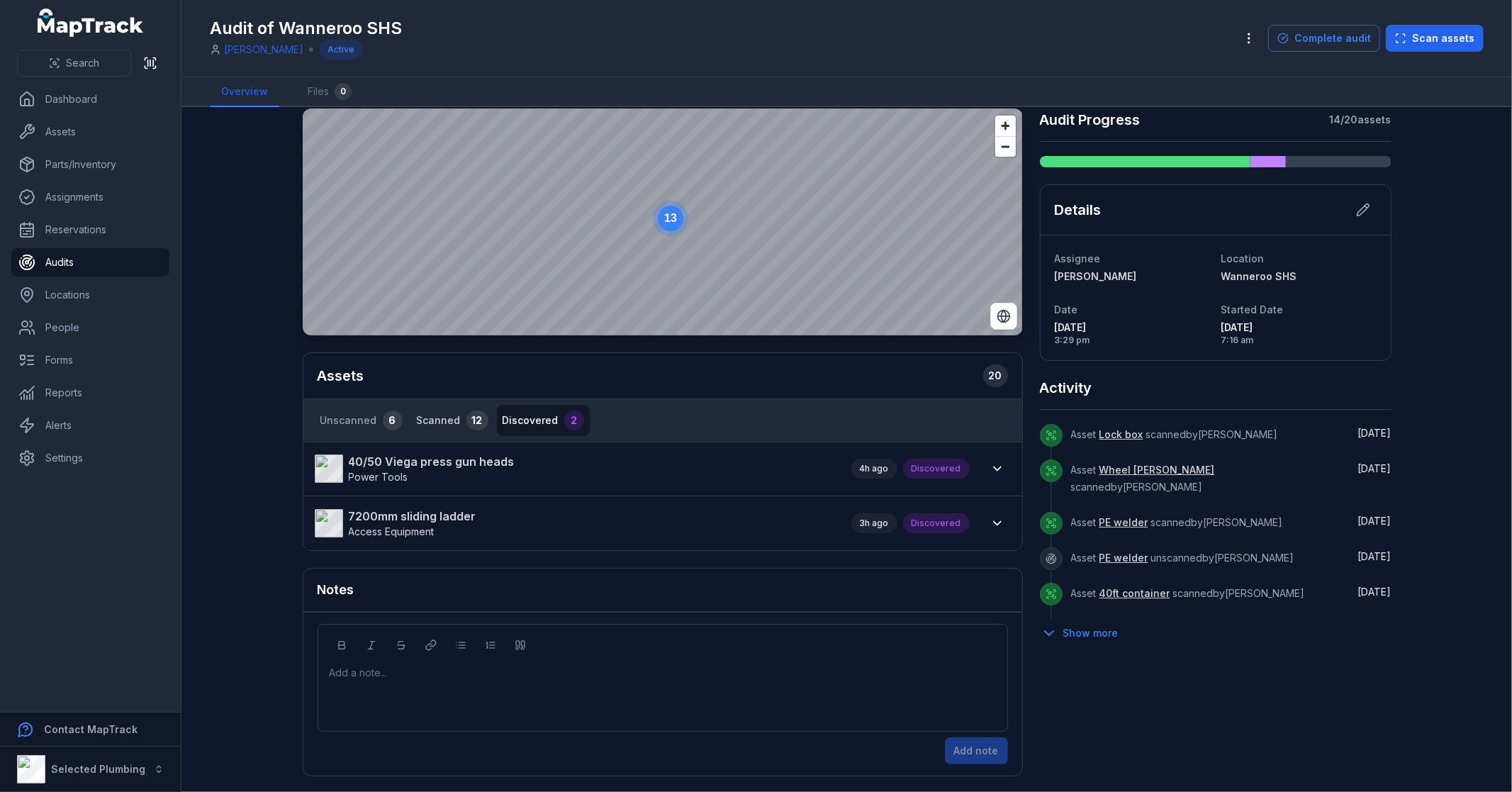
click at [444, 424] on button "Scanned 12" at bounding box center [452, 420] width 83 height 31
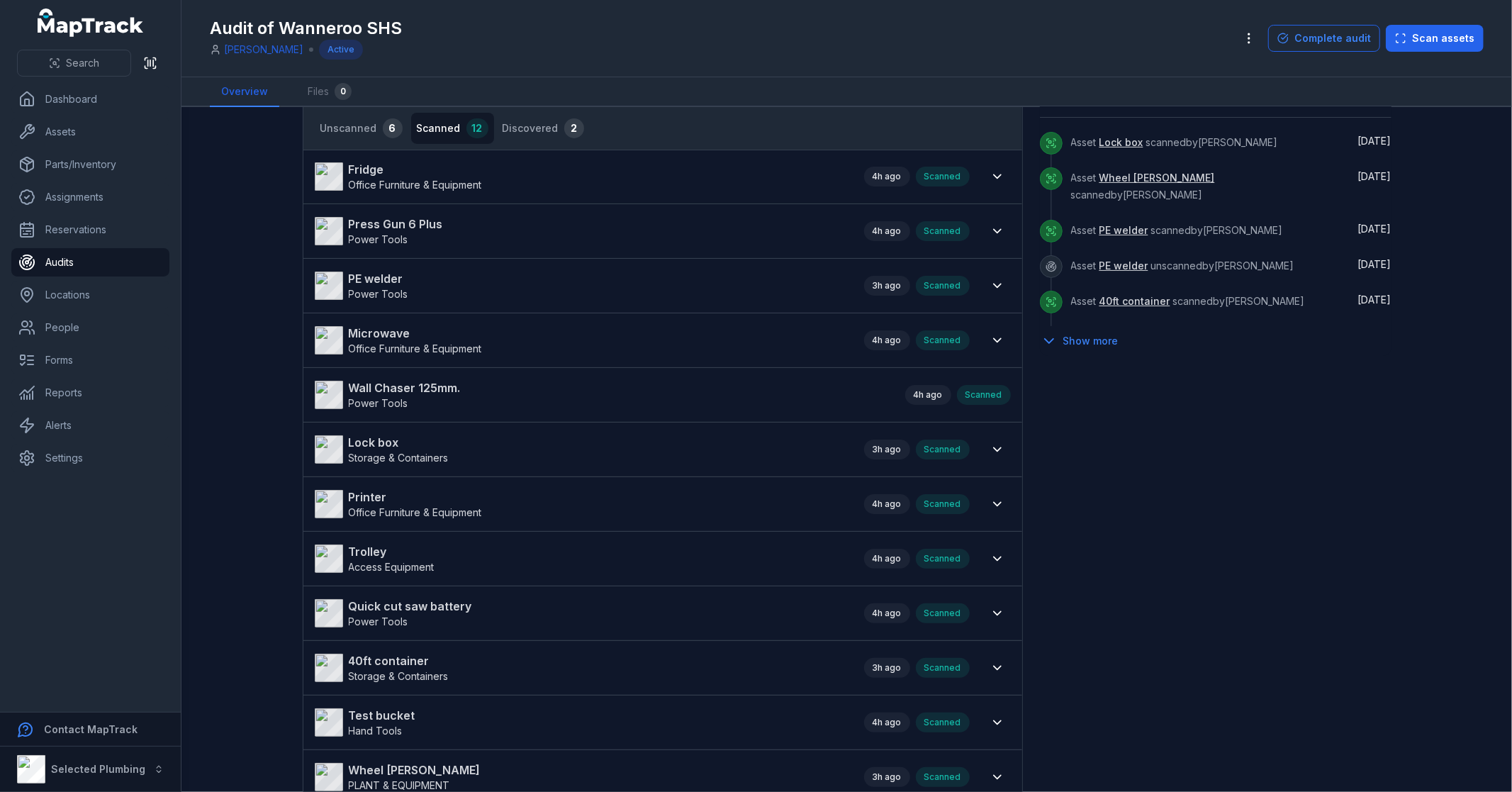
scroll to position [173, 0]
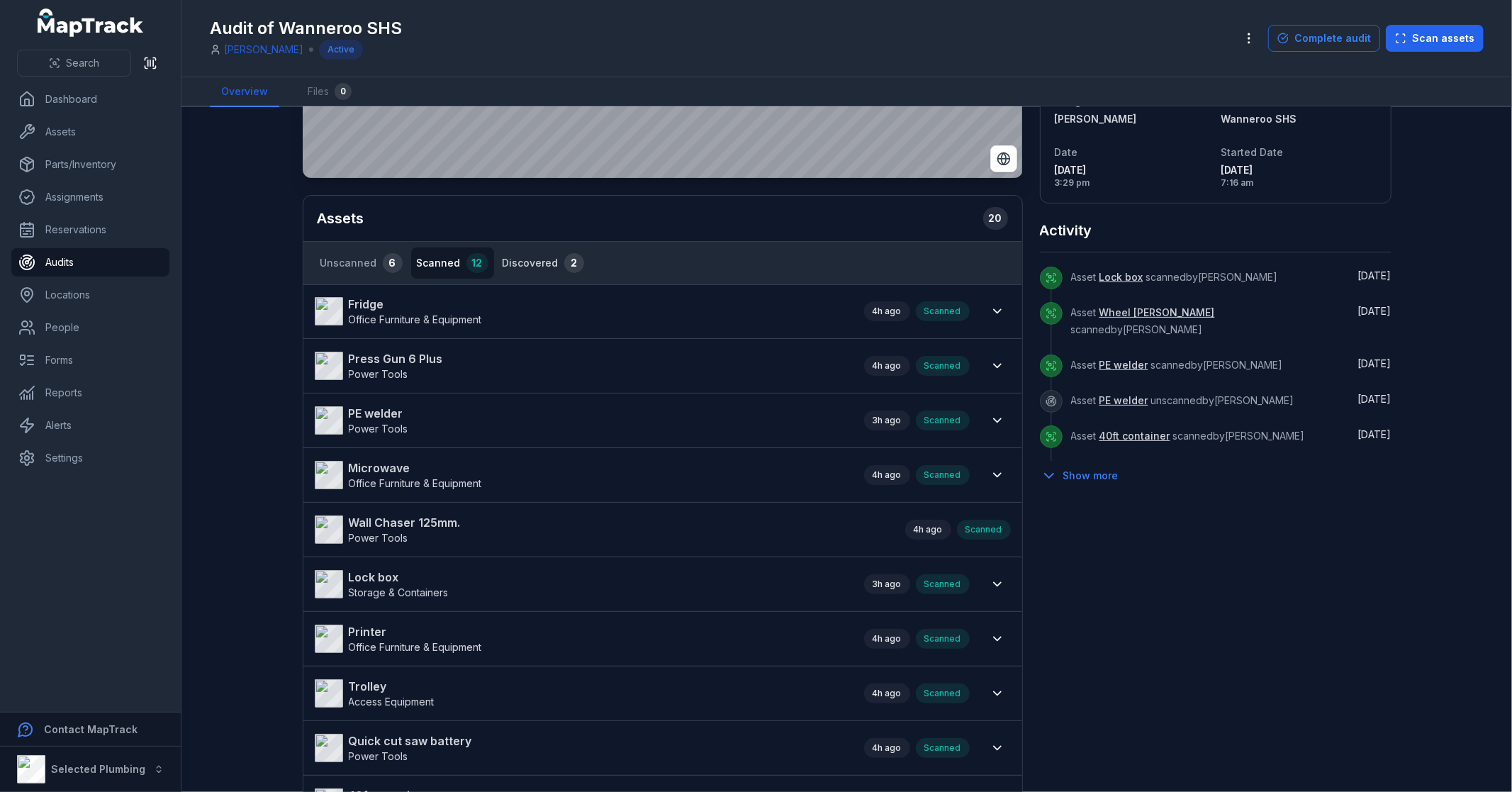
click at [542, 256] on button "Discovered 2" at bounding box center [543, 263] width 93 height 31
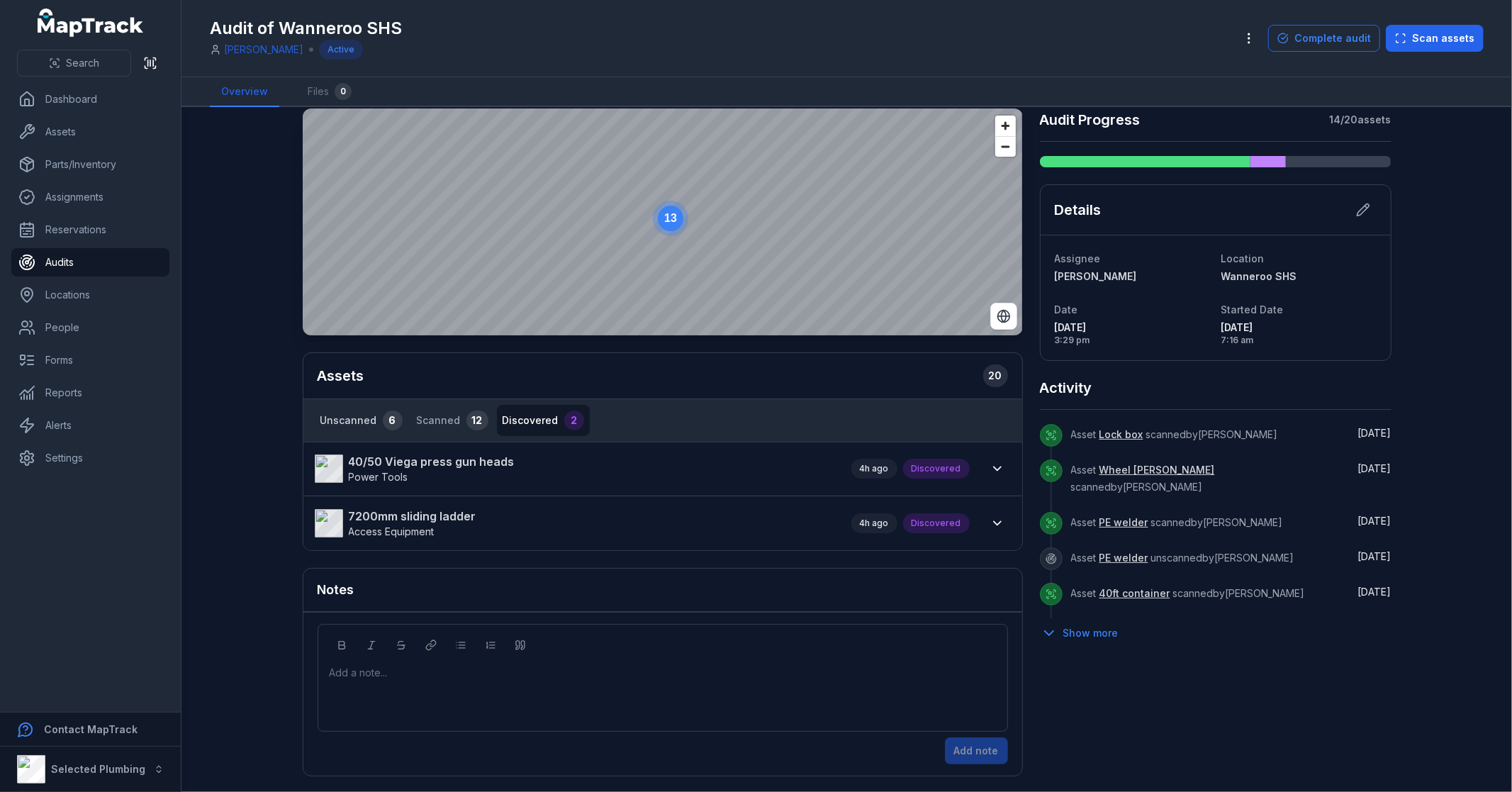
click at [342, 421] on button "Unscanned 6" at bounding box center [361, 420] width 93 height 31
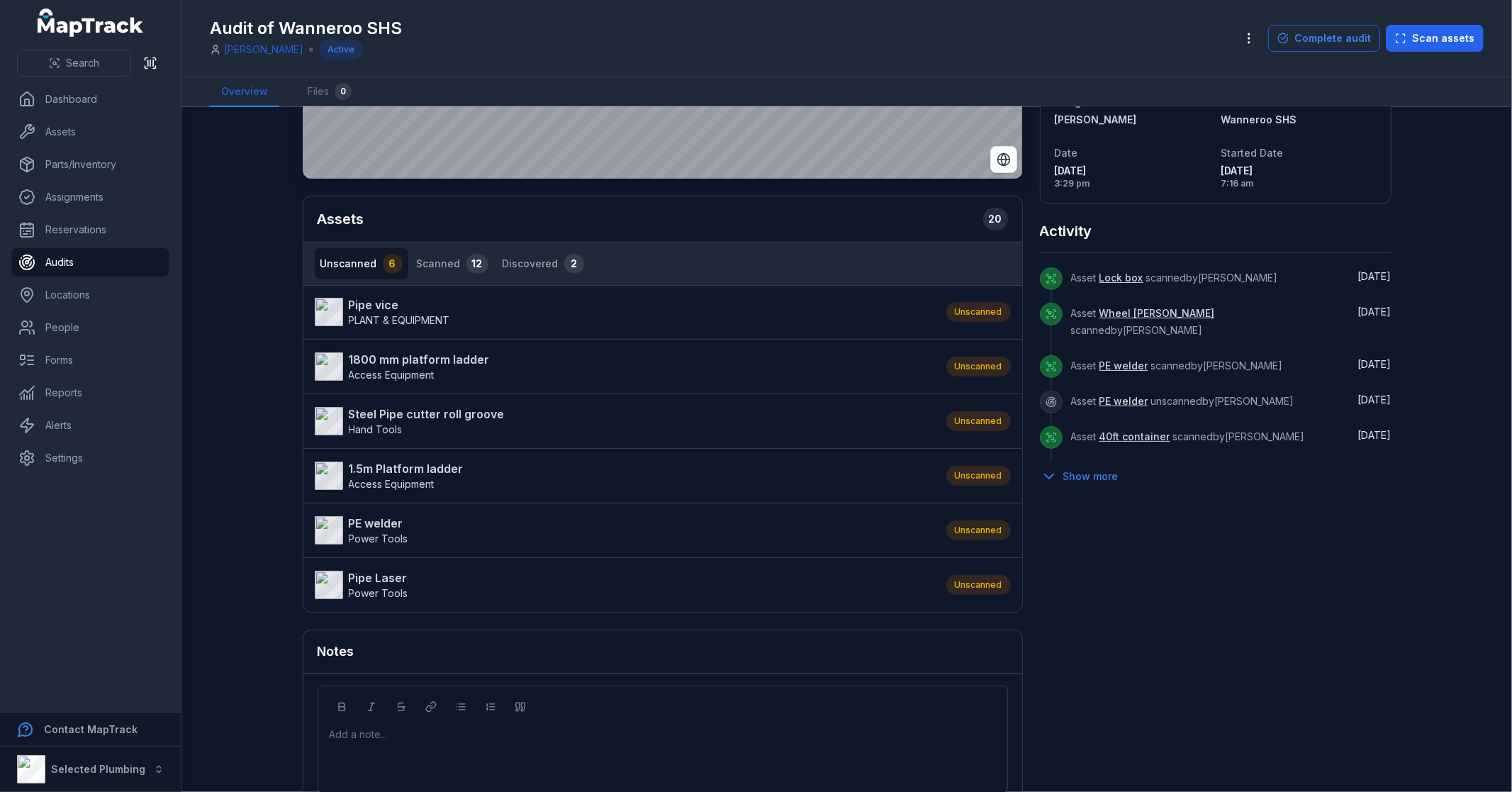
scroll to position [173, 0]
click at [259, 394] on main "13 Assets 20 Unscanned 6 Scanned 12 Discovered 2 Pipe vice PLANT & EQUIPMENT Un…" at bounding box center [847, 450] width 1330 height 685
click at [1274, 570] on div "13 Assets 20 Unscanned 6 Scanned 12 Discovered 2 Pipe vice PLANT & EQUIPMENT Un…" at bounding box center [847, 394] width 1089 height 886
click at [237, 473] on main "13 Assets 20 Unscanned 6 Scanned 12 Discovered 2 Pipe vice PLANT & EQUIPMENT Un…" at bounding box center [847, 450] width 1330 height 685
click at [215, 475] on main "13 Assets 20 Unscanned 6 Scanned 12 Discovered 2 Pipe vice PLANT & EQUIPMENT Un…" at bounding box center [847, 450] width 1330 height 685
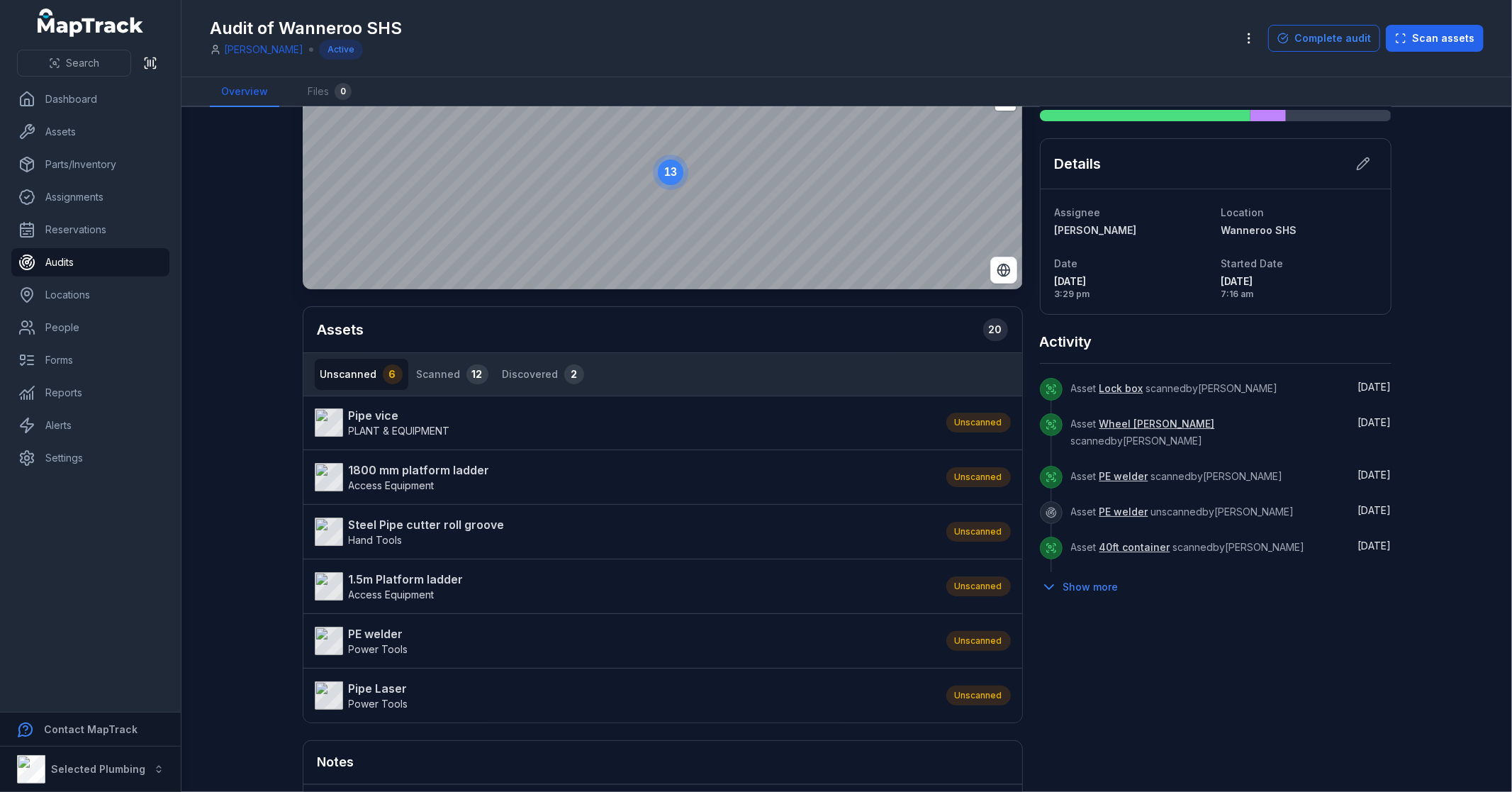
scroll to position [157, 0]
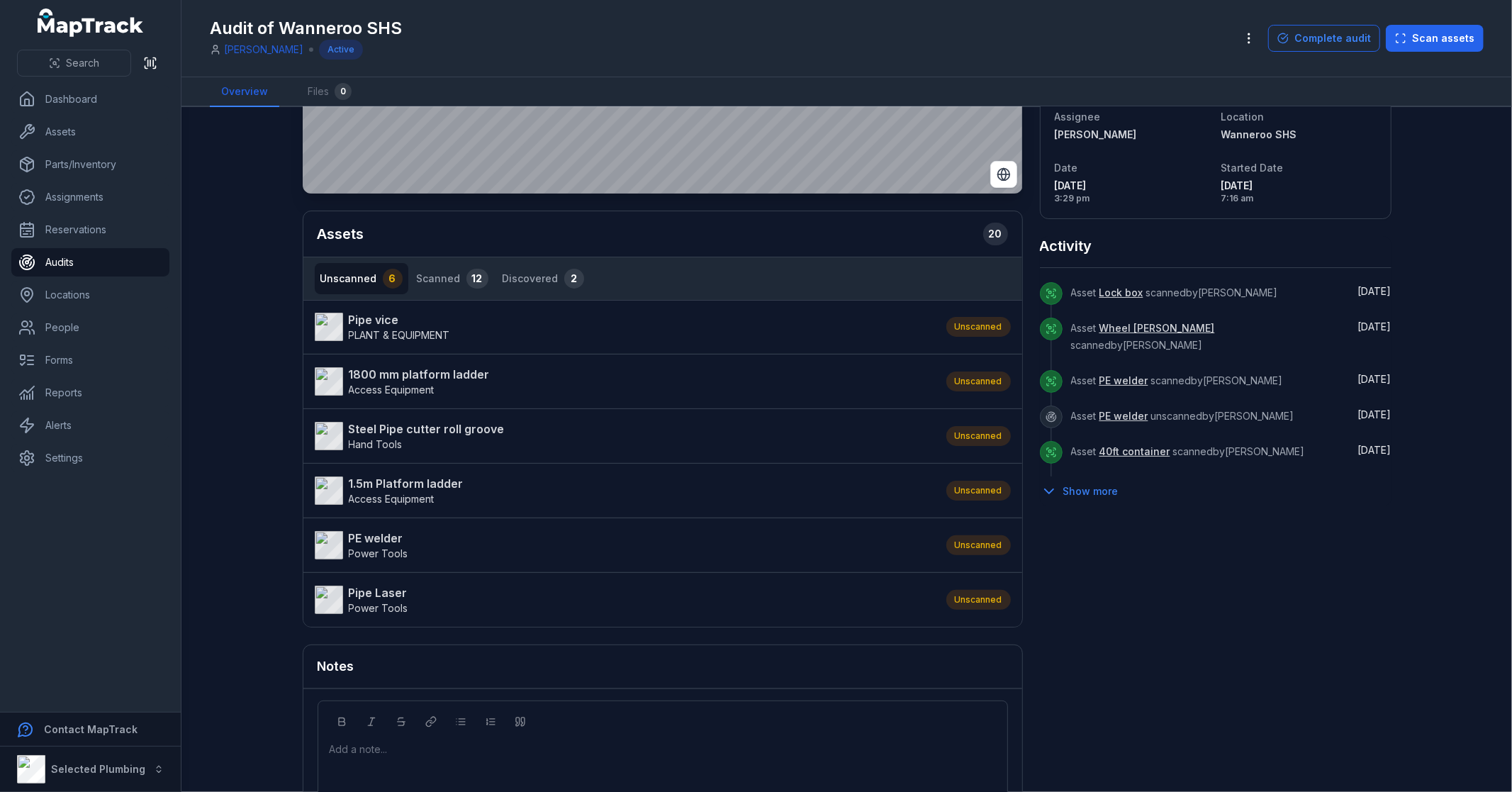
click at [379, 535] on strong "PE welder" at bounding box center [379, 538] width 59 height 17
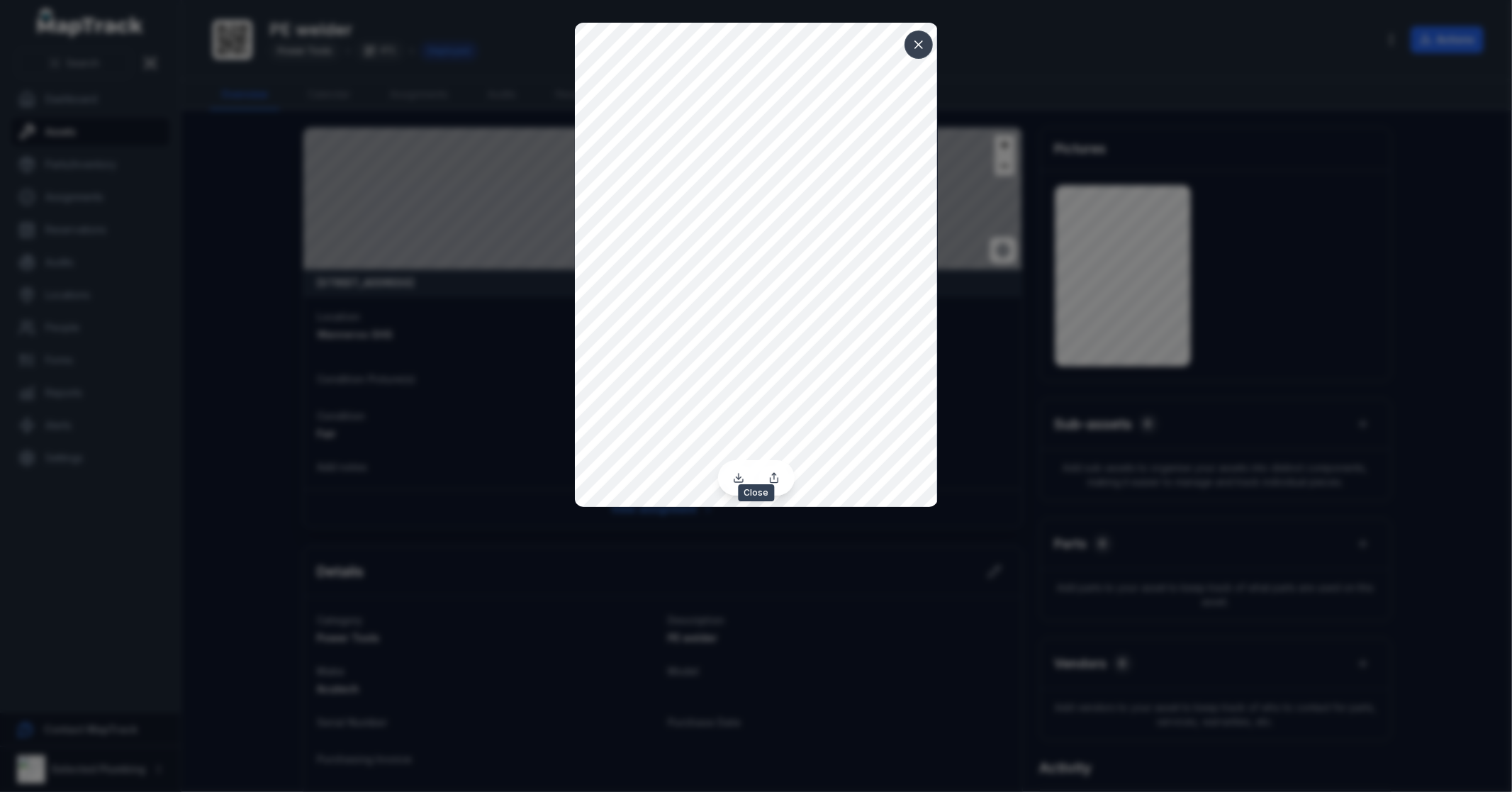
click at [920, 44] on icon at bounding box center [918, 45] width 14 height 14
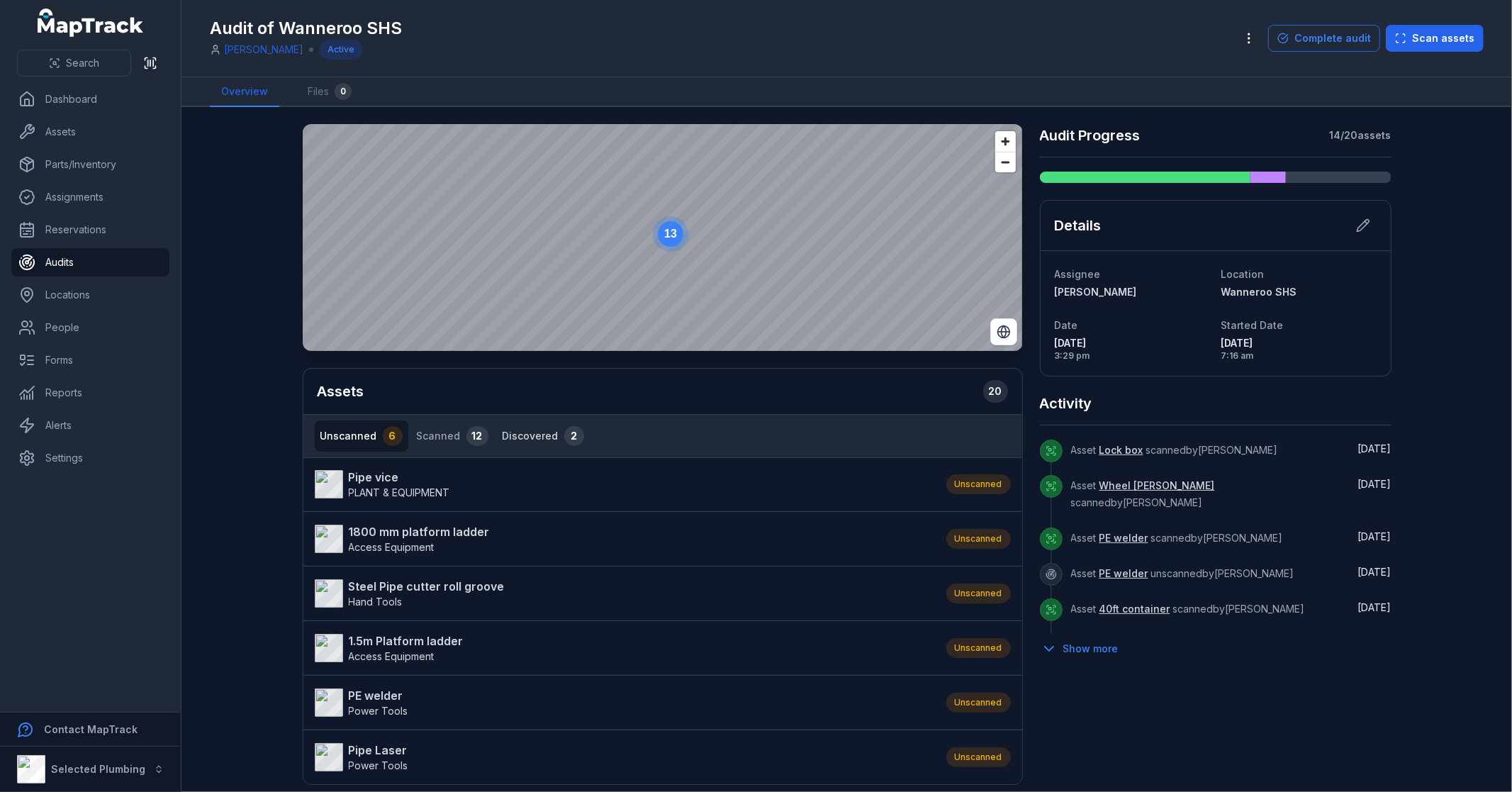
click at [528, 437] on button "Discovered 2" at bounding box center [543, 436] width 93 height 31
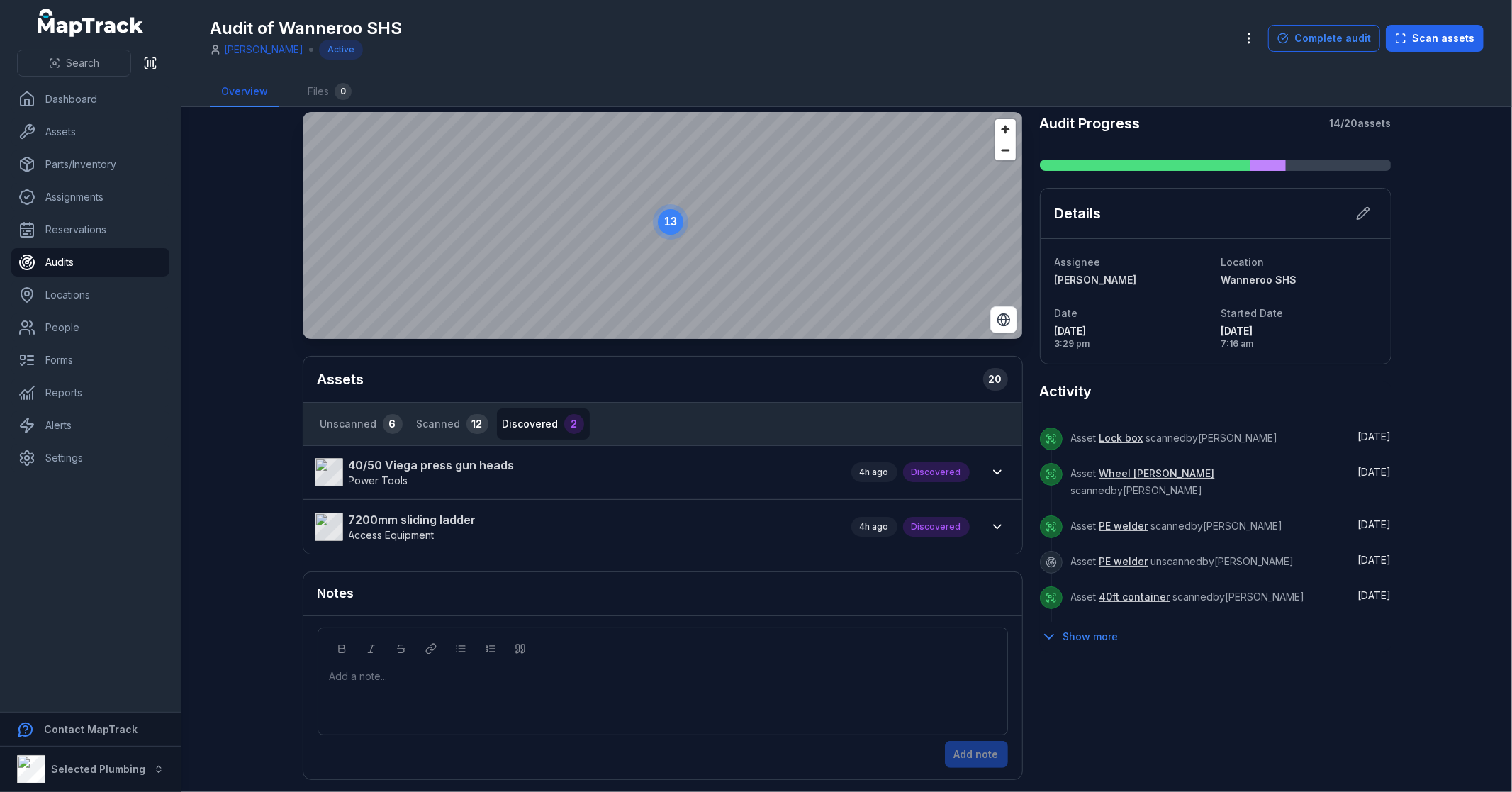
scroll to position [16, 0]
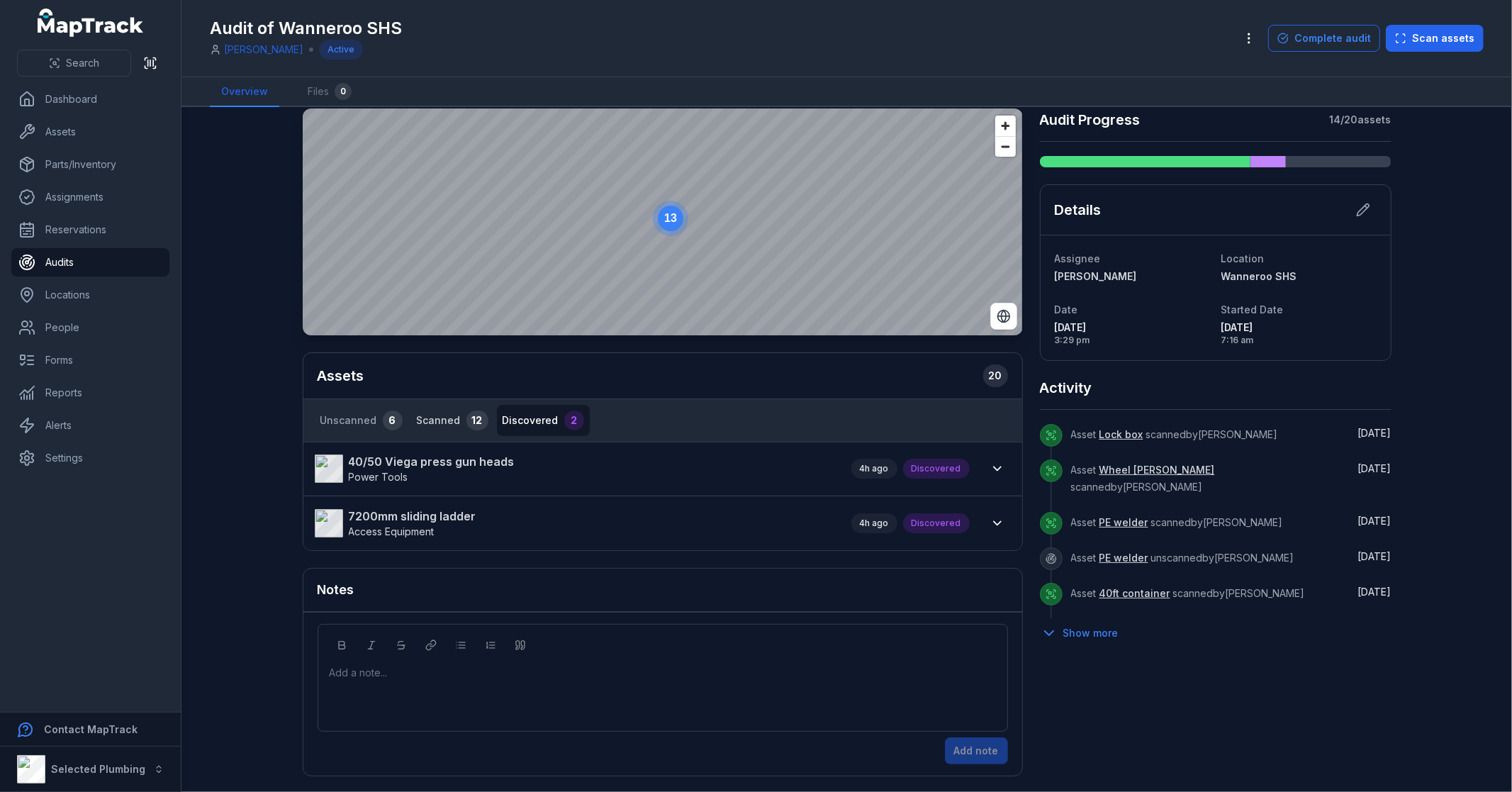
click at [443, 422] on button "Scanned 12" at bounding box center [452, 420] width 83 height 31
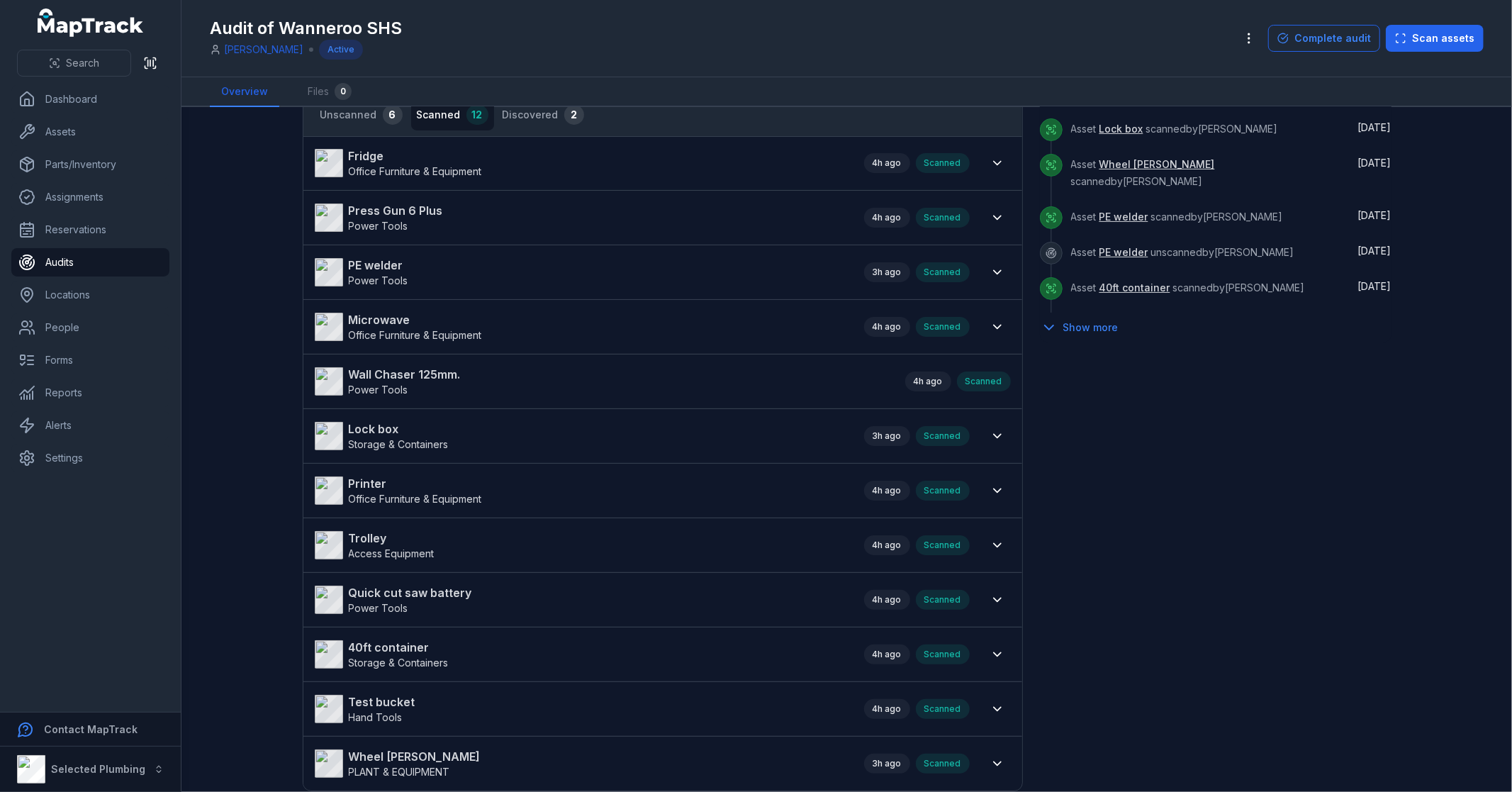
scroll to position [330, 0]
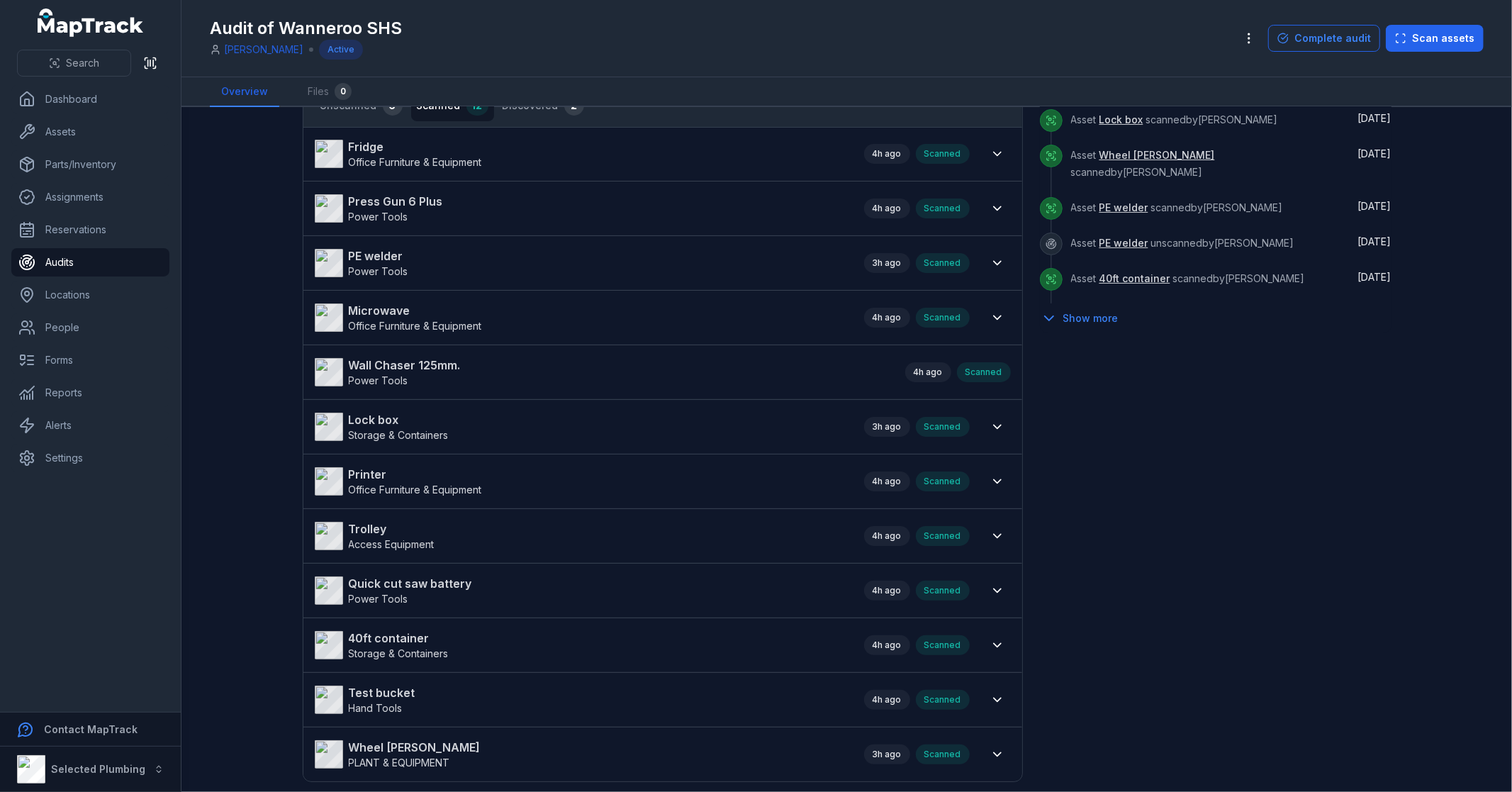
click at [380, 254] on strong "PE welder" at bounding box center [379, 256] width 59 height 17
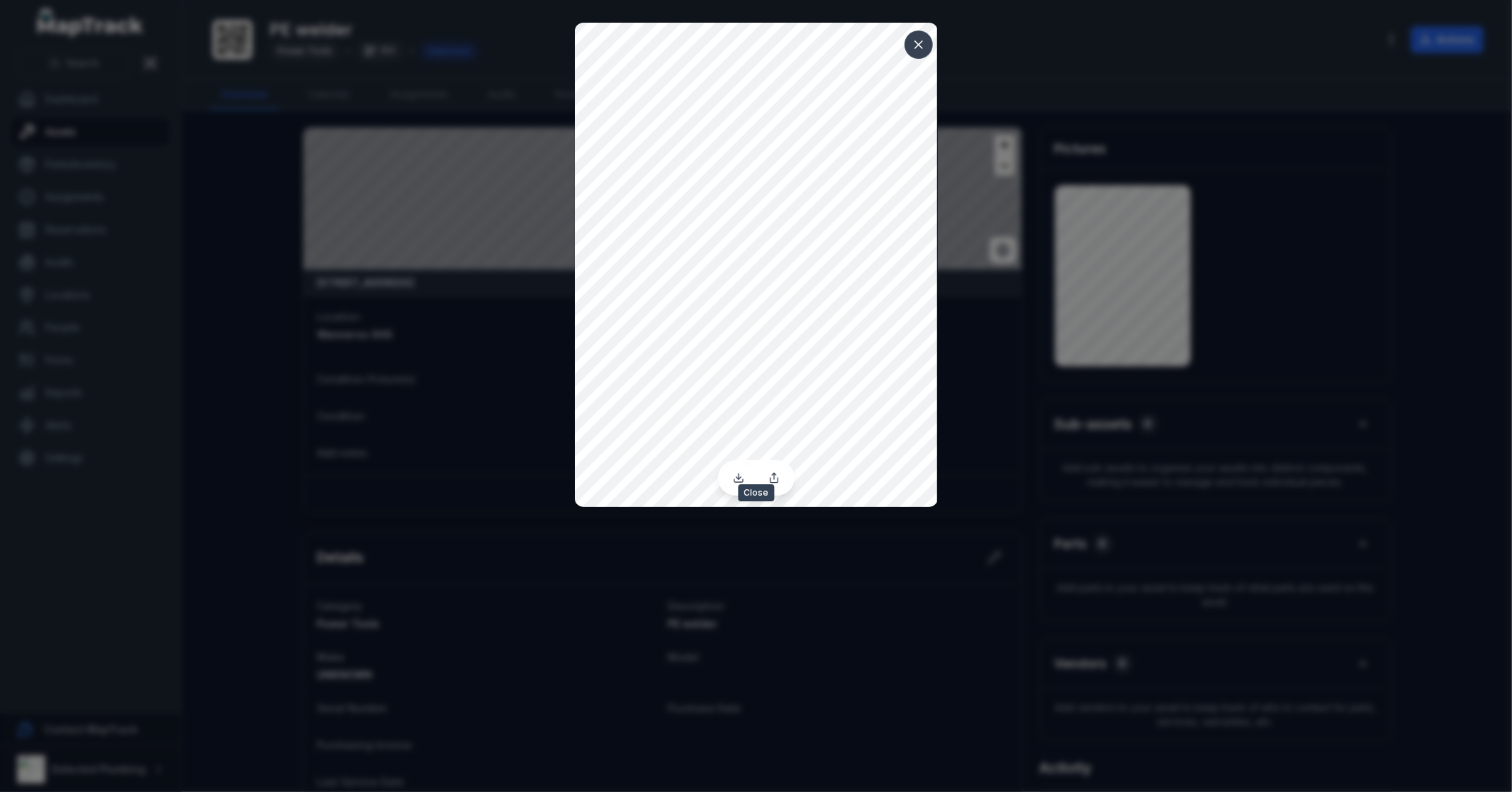
click at [921, 44] on icon at bounding box center [918, 45] width 14 height 14
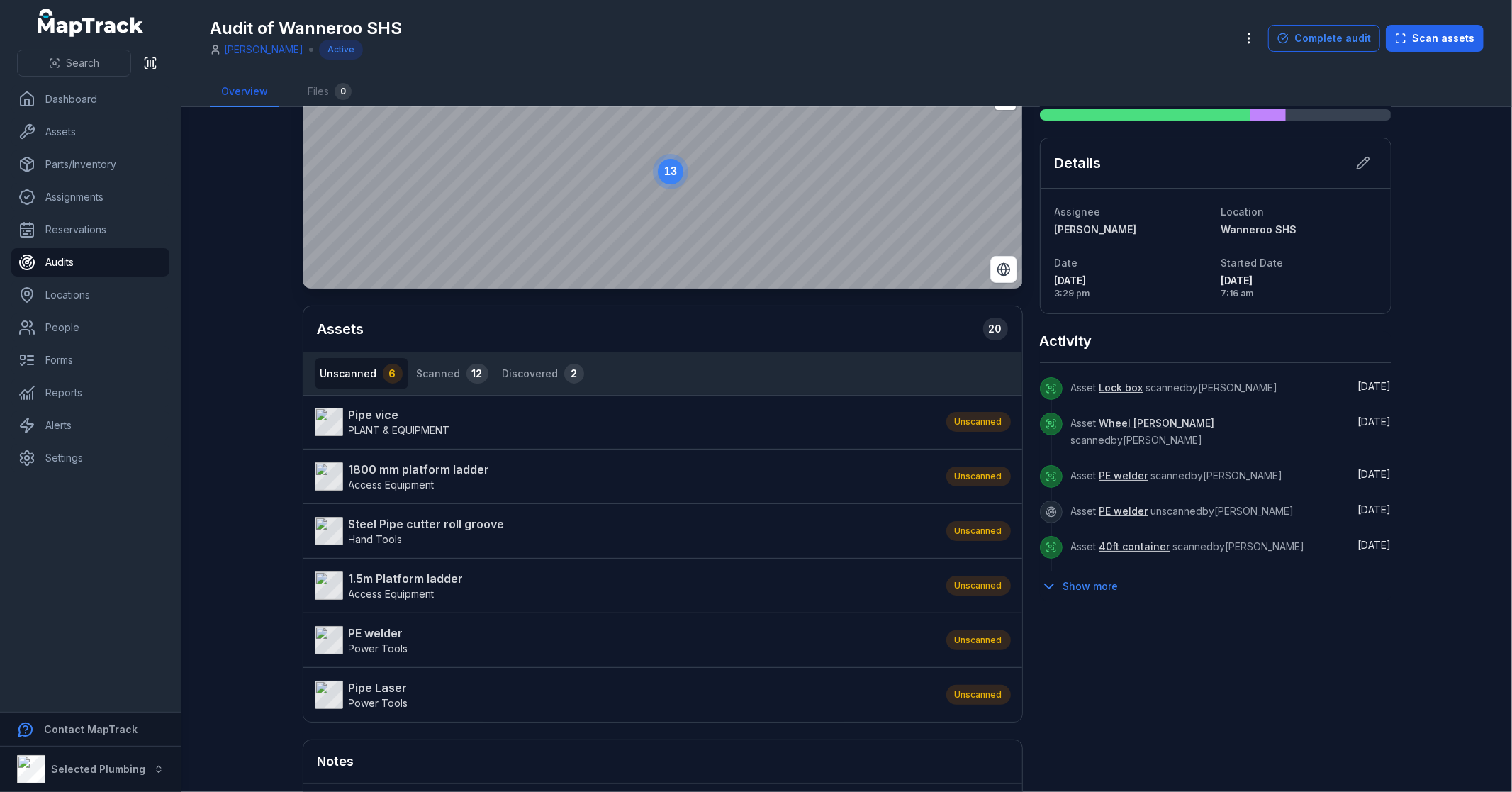
scroll to position [235, 0]
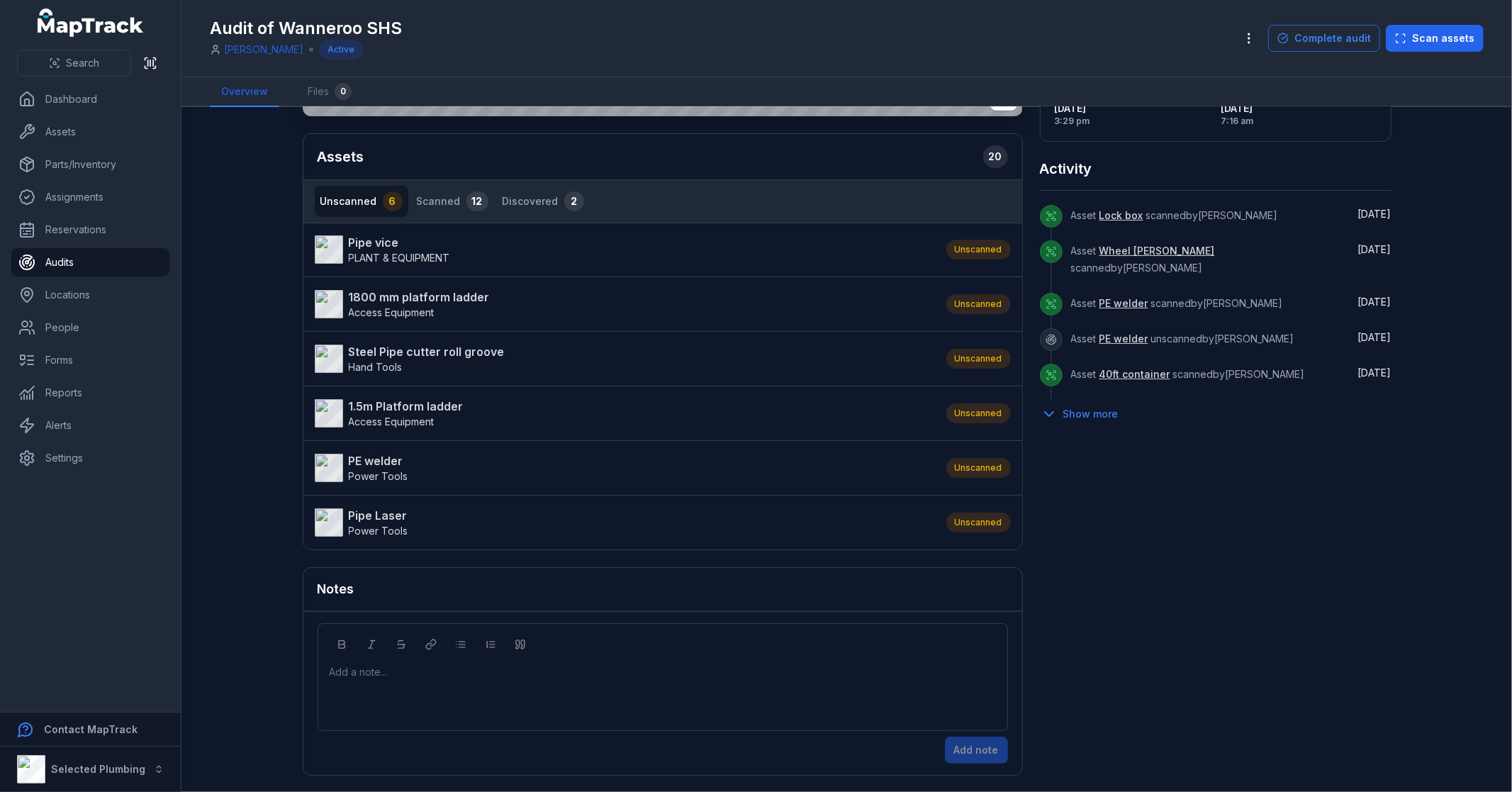
click at [371, 458] on strong "PE welder" at bounding box center [379, 461] width 59 height 17
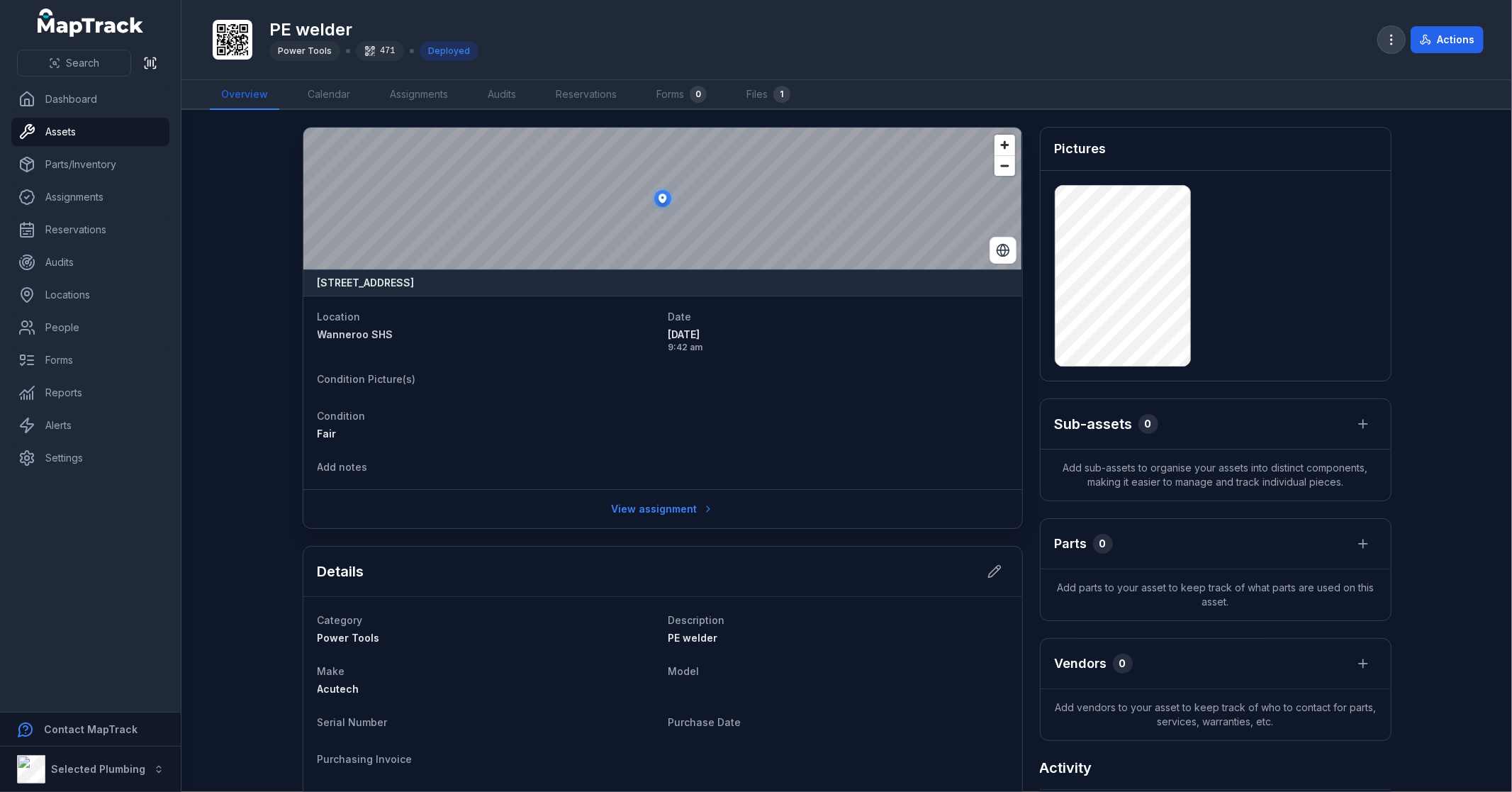
click at [1396, 35] on icon "button" at bounding box center [1391, 40] width 14 height 14
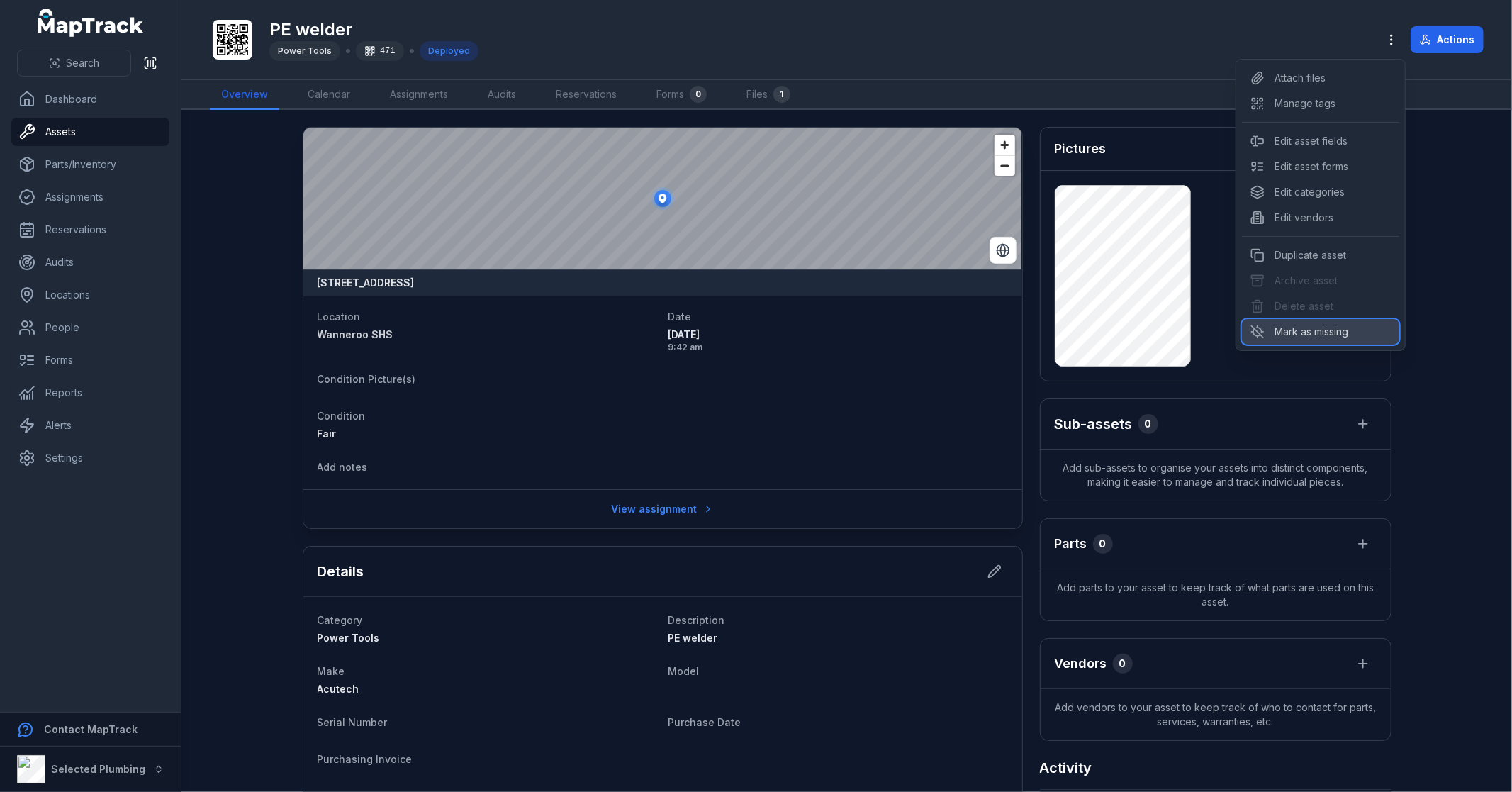
click at [1334, 334] on div "Mark as missing" at bounding box center [1320, 332] width 157 height 25
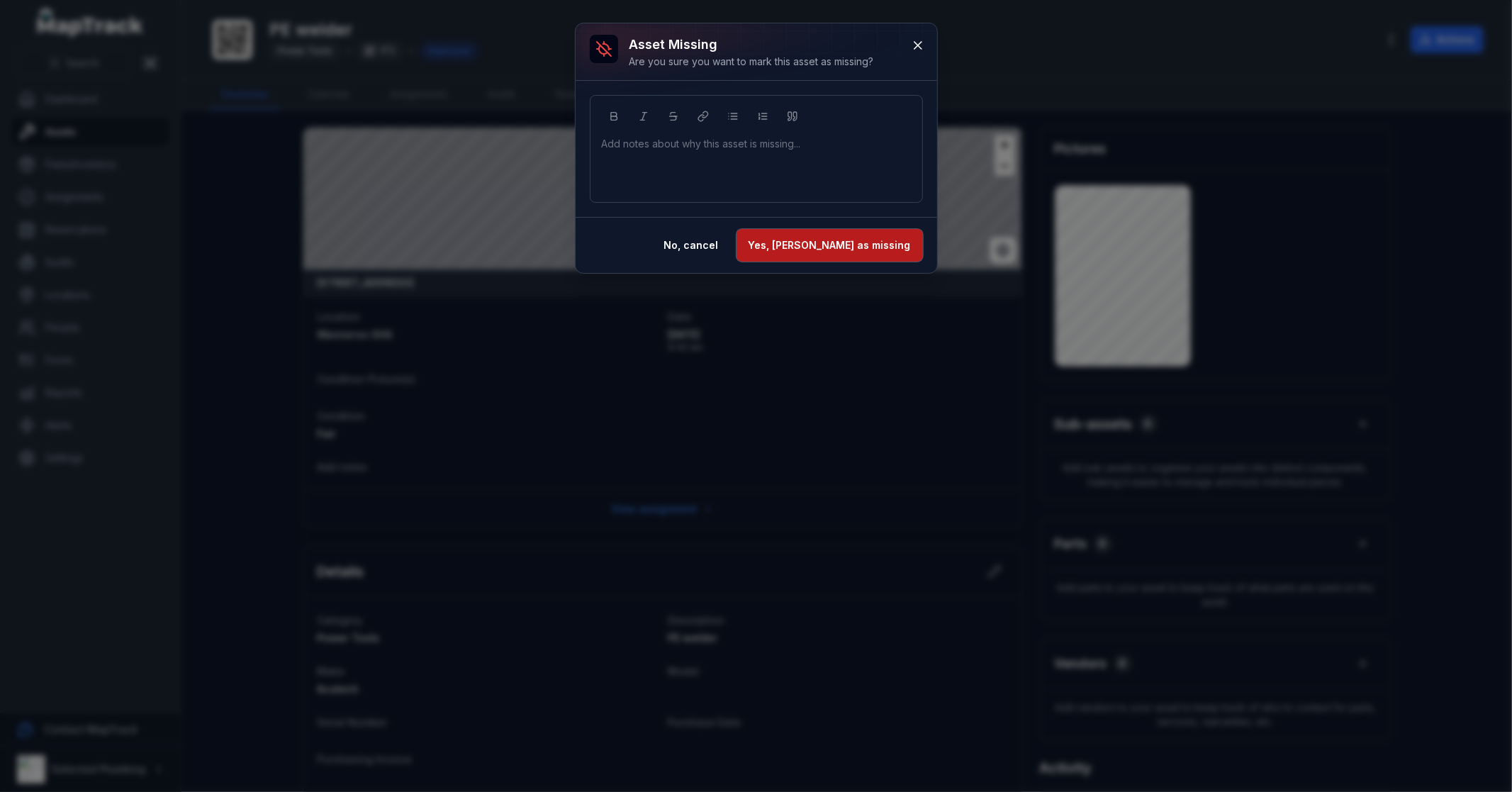
click at [861, 243] on button "Yes, [PERSON_NAME] as missing" at bounding box center [829, 245] width 187 height 33
